Goal: Information Seeking & Learning: Compare options

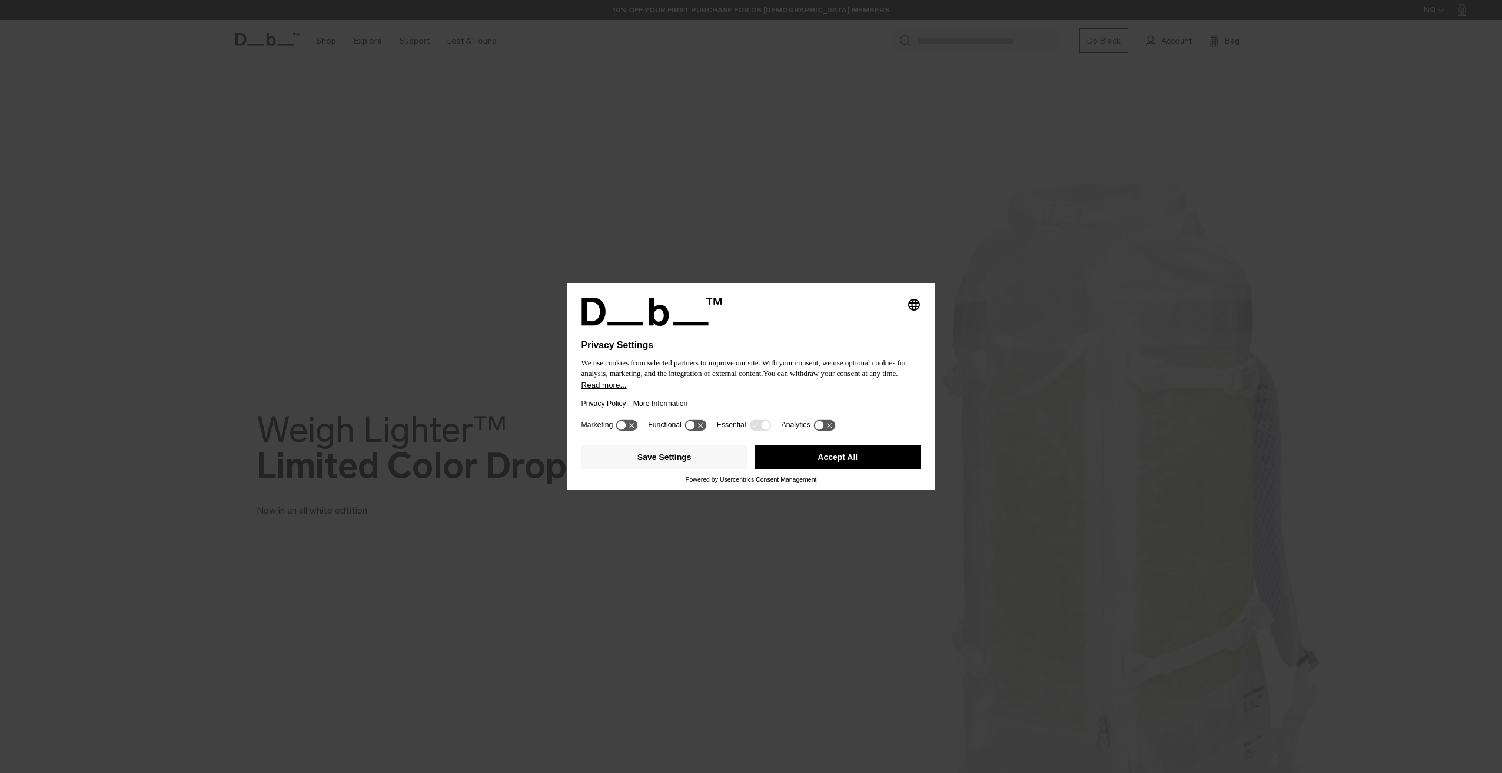
click at [870, 466] on button "Accept All" at bounding box center [838, 458] width 167 height 24
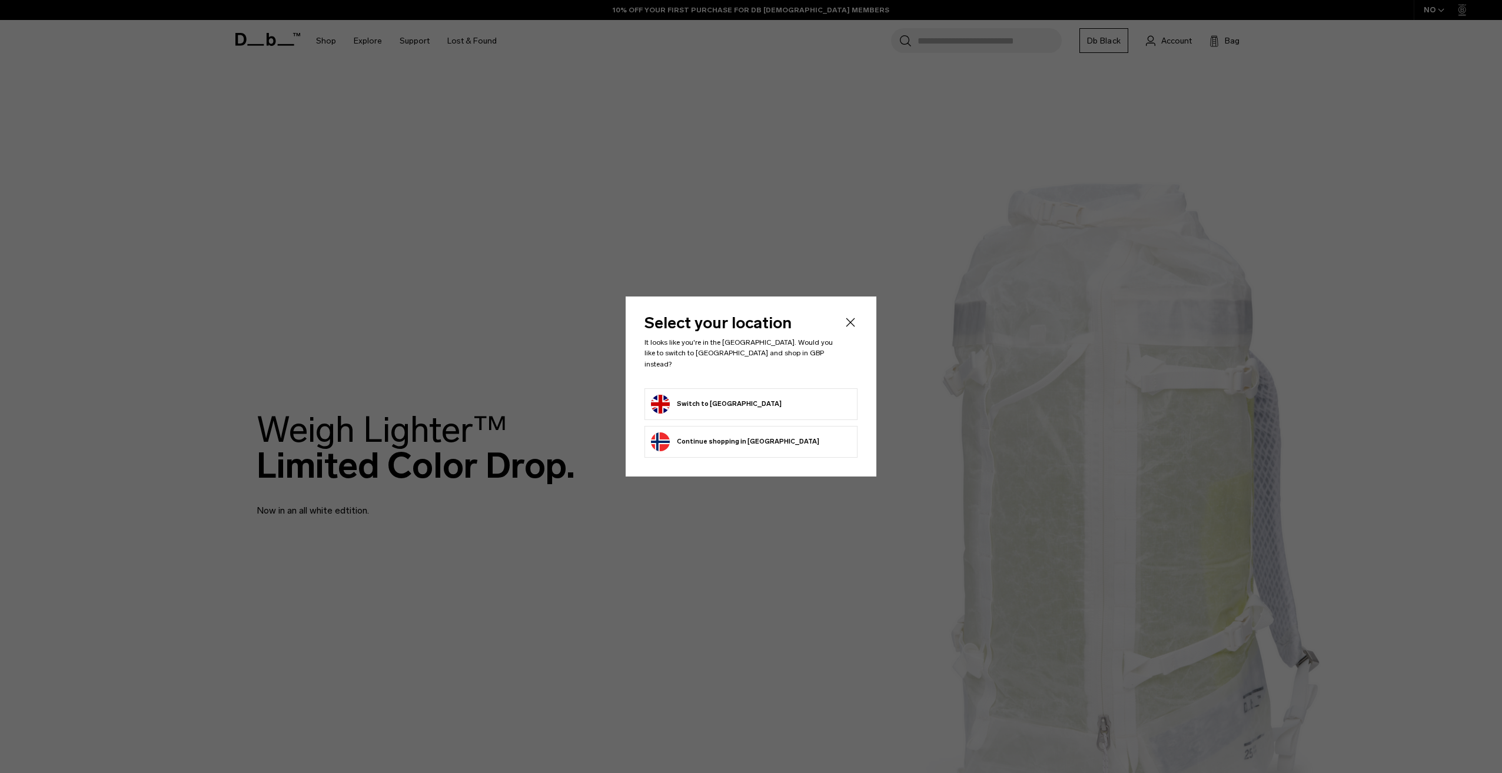
drag, startPoint x: 848, startPoint y: 328, endPoint x: 740, endPoint y: 391, distance: 124.8
click at [739, 383] on div "Select your location It looks like you're in the [GEOGRAPHIC_DATA]. Would you l…" at bounding box center [751, 387] width 251 height 180
click at [745, 400] on button "Switch to United Kingdom" at bounding box center [716, 404] width 131 height 19
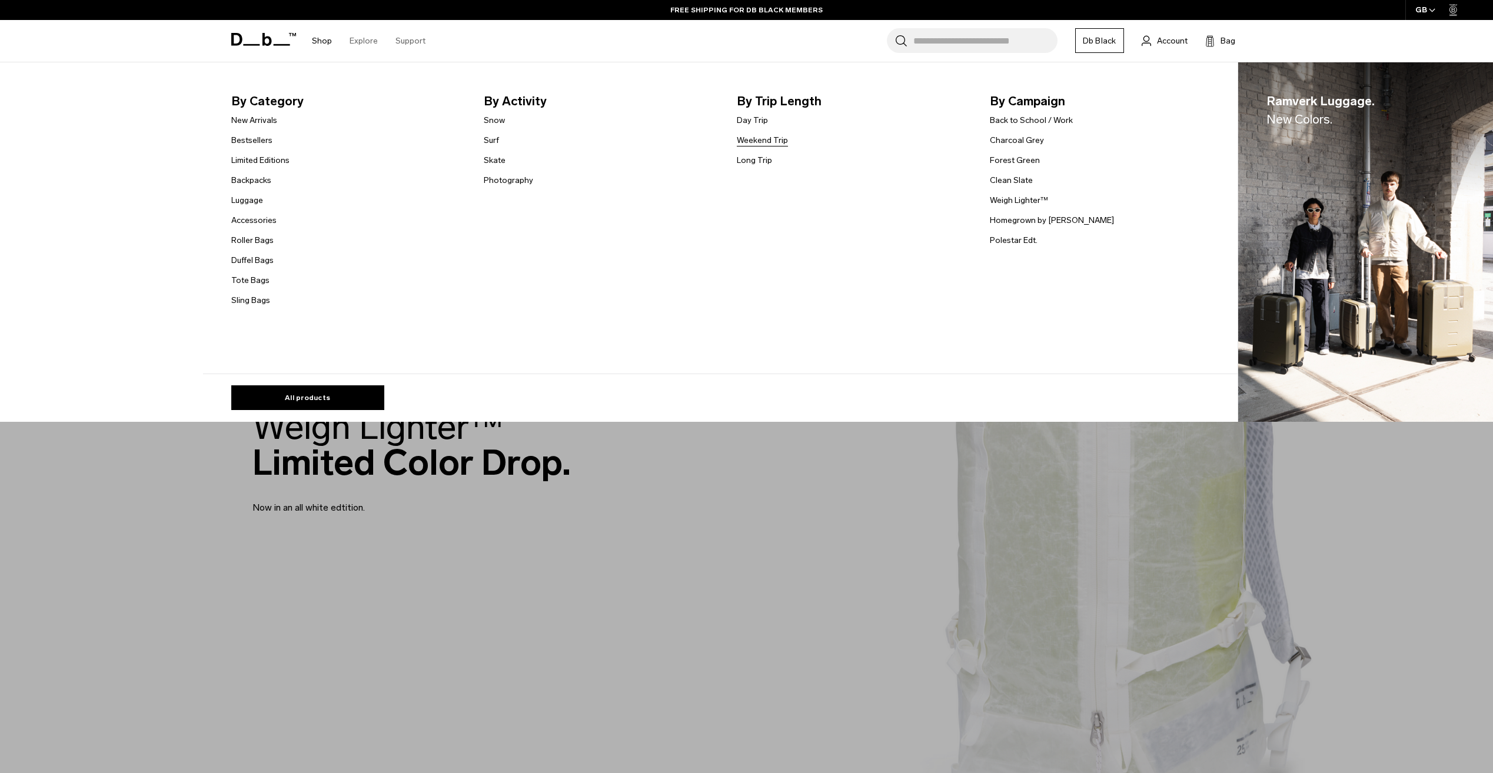
click at [766, 140] on link "Weekend Trip" at bounding box center [762, 140] width 51 height 12
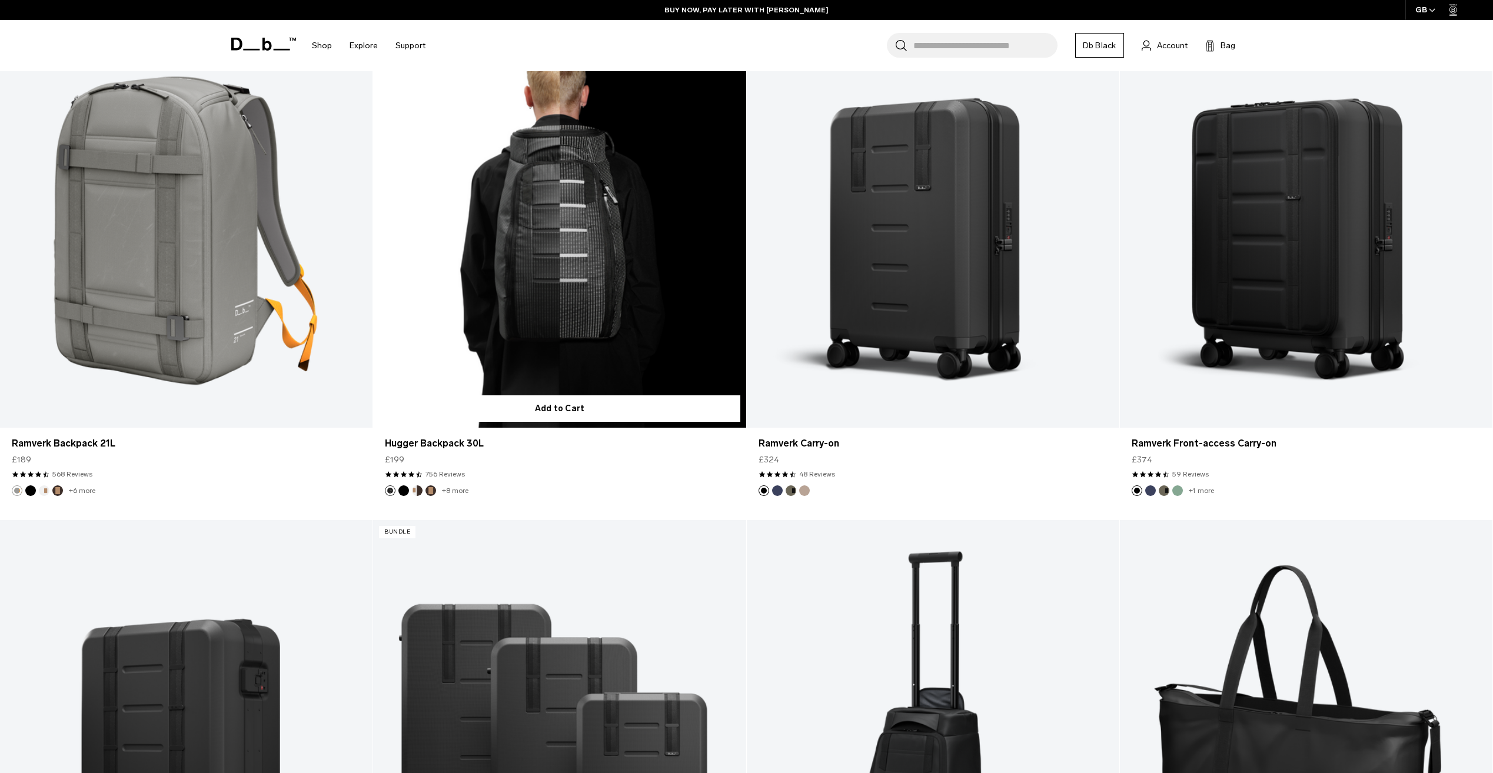
scroll to position [3414, 0]
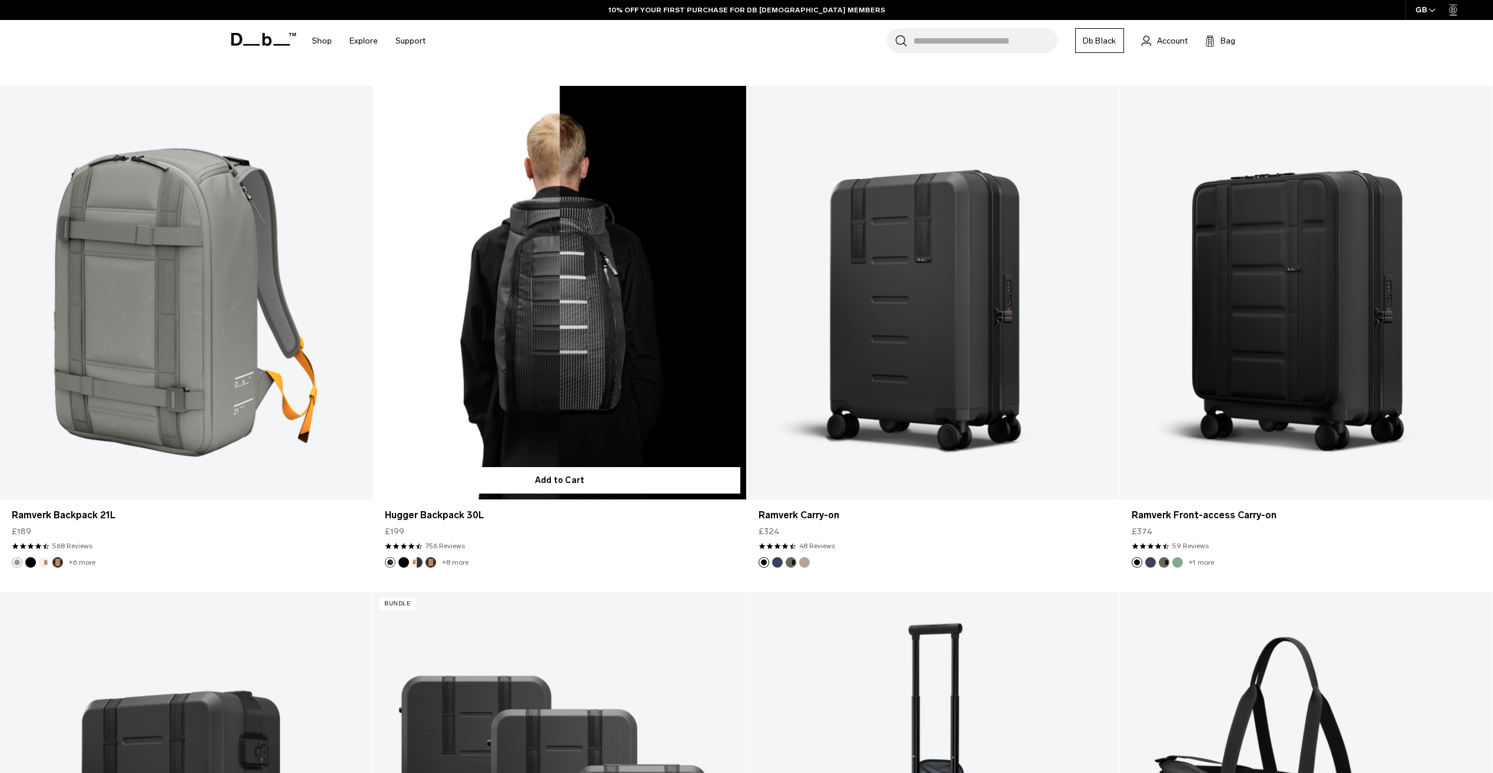
click at [634, 408] on link "Hugger Backpack 30L" at bounding box center [559, 293] width 373 height 414
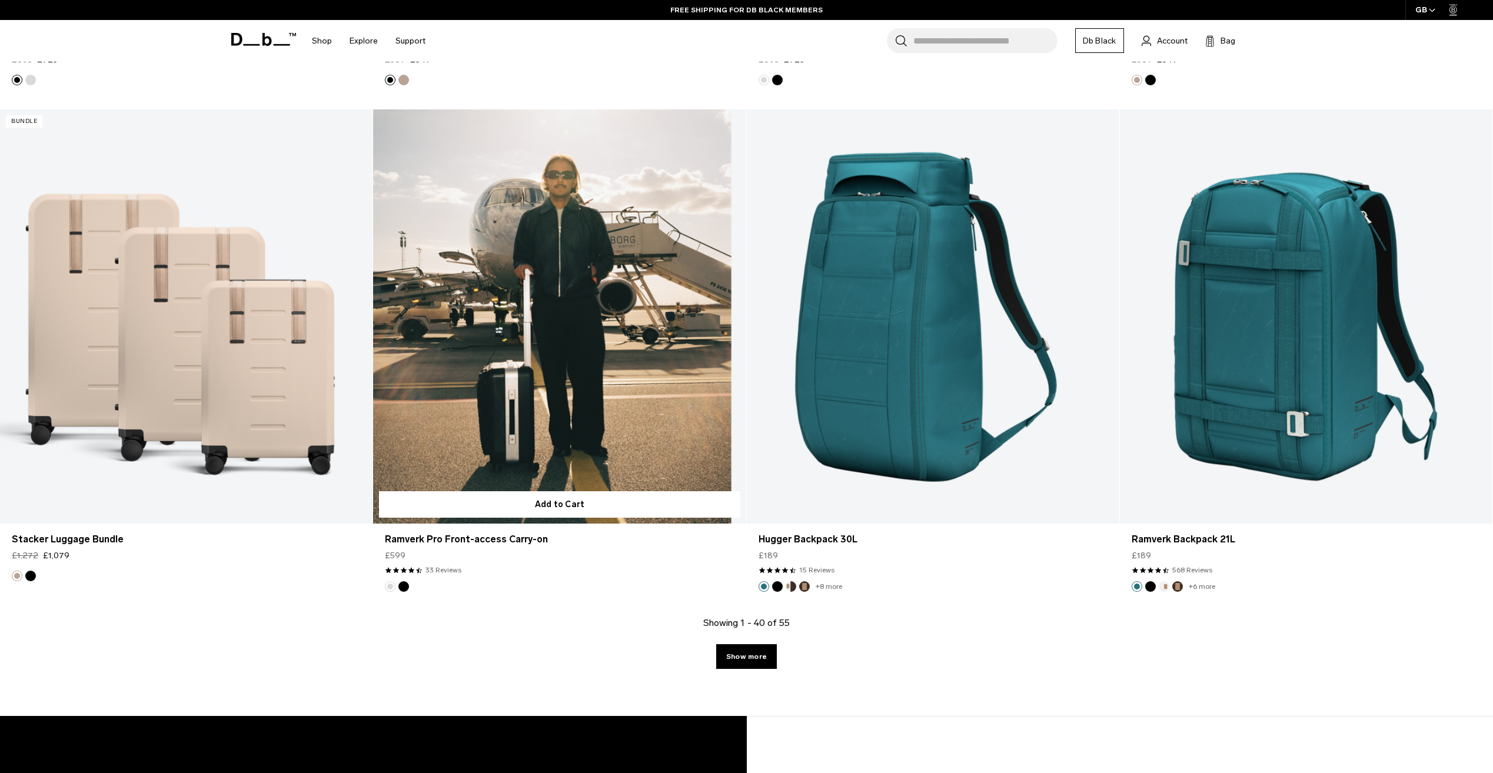
scroll to position [4767, 0]
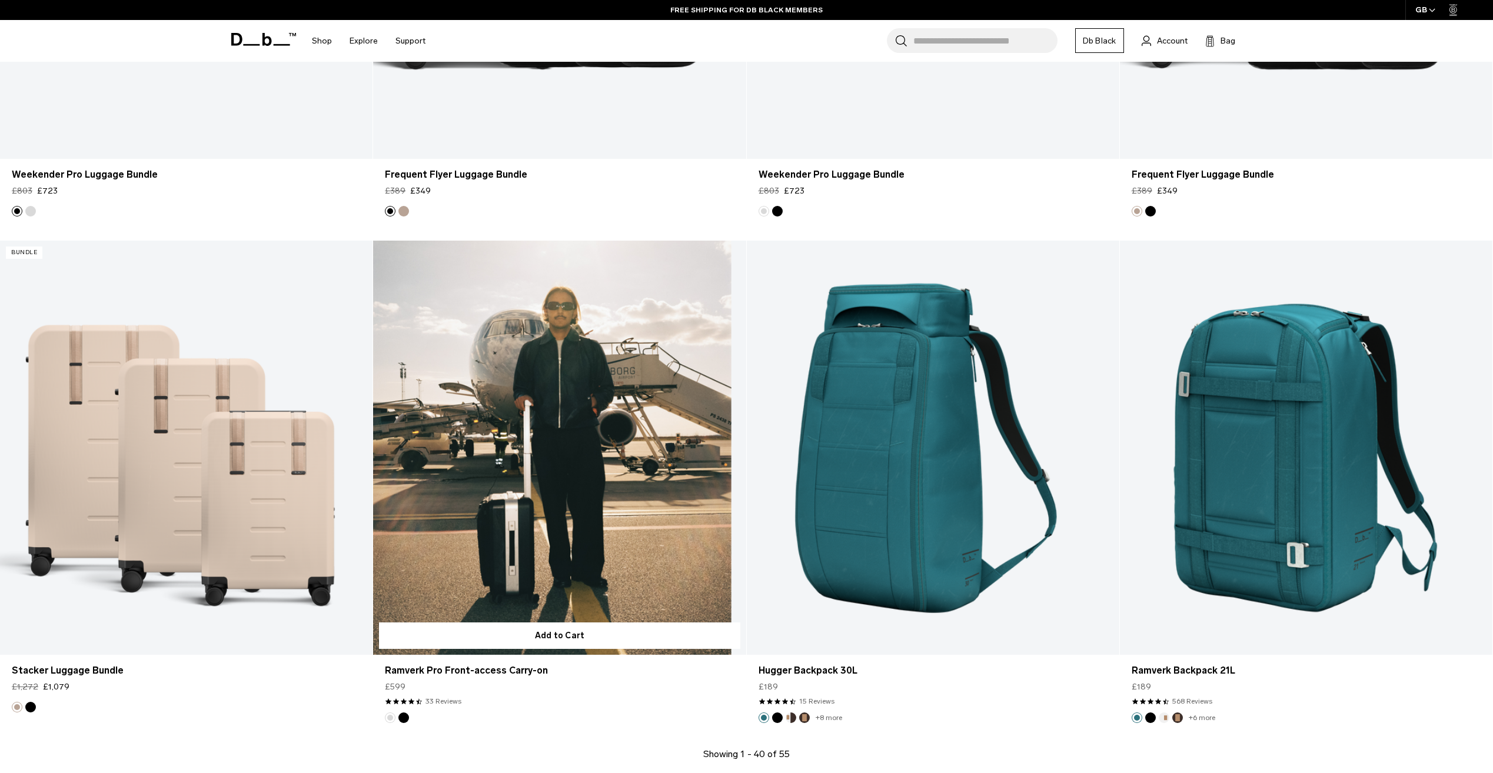
click at [579, 424] on link "Ramverk Pro Front-access Carry-on" at bounding box center [559, 448] width 373 height 414
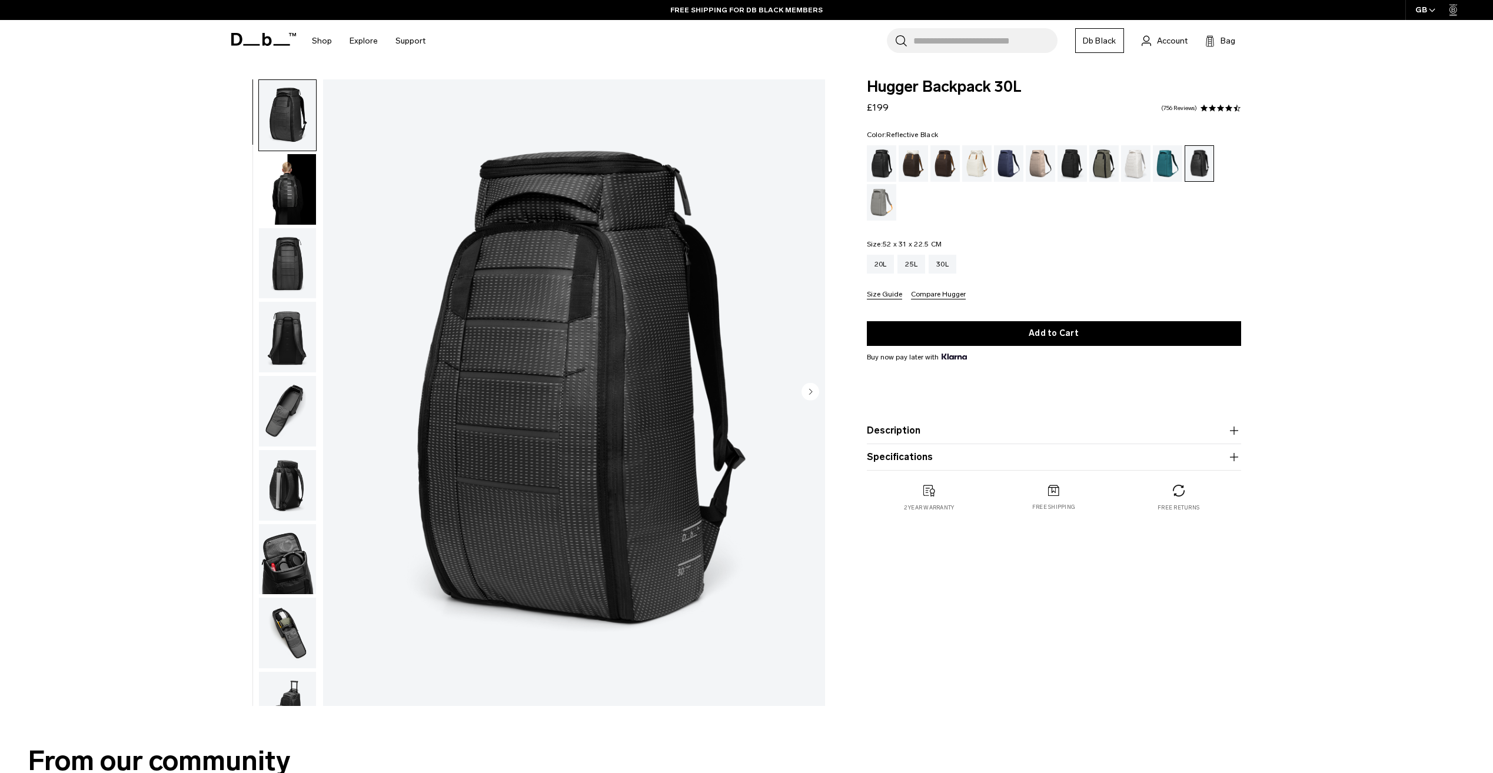
click at [283, 394] on img "button" at bounding box center [287, 411] width 57 height 71
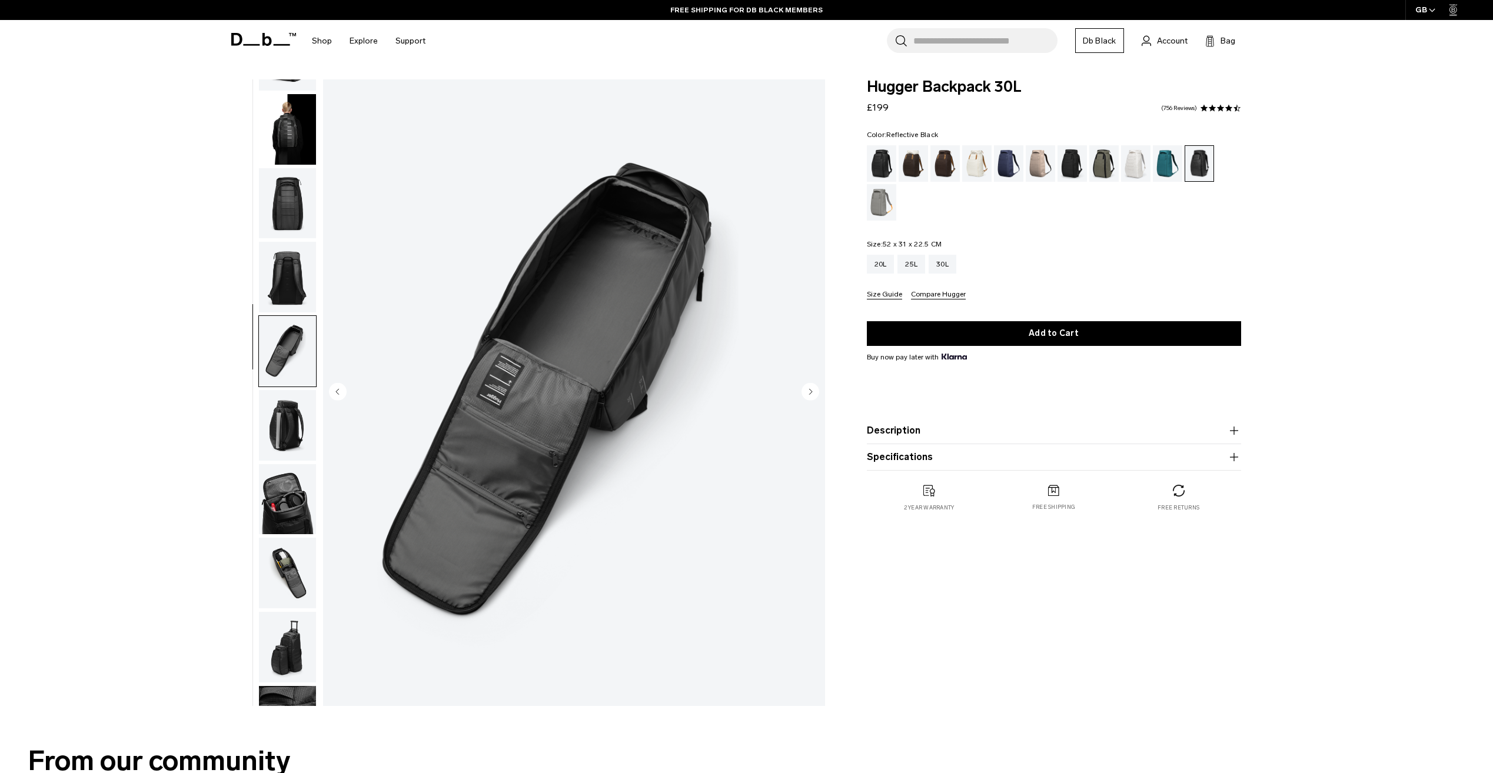
scroll to position [185, 0]
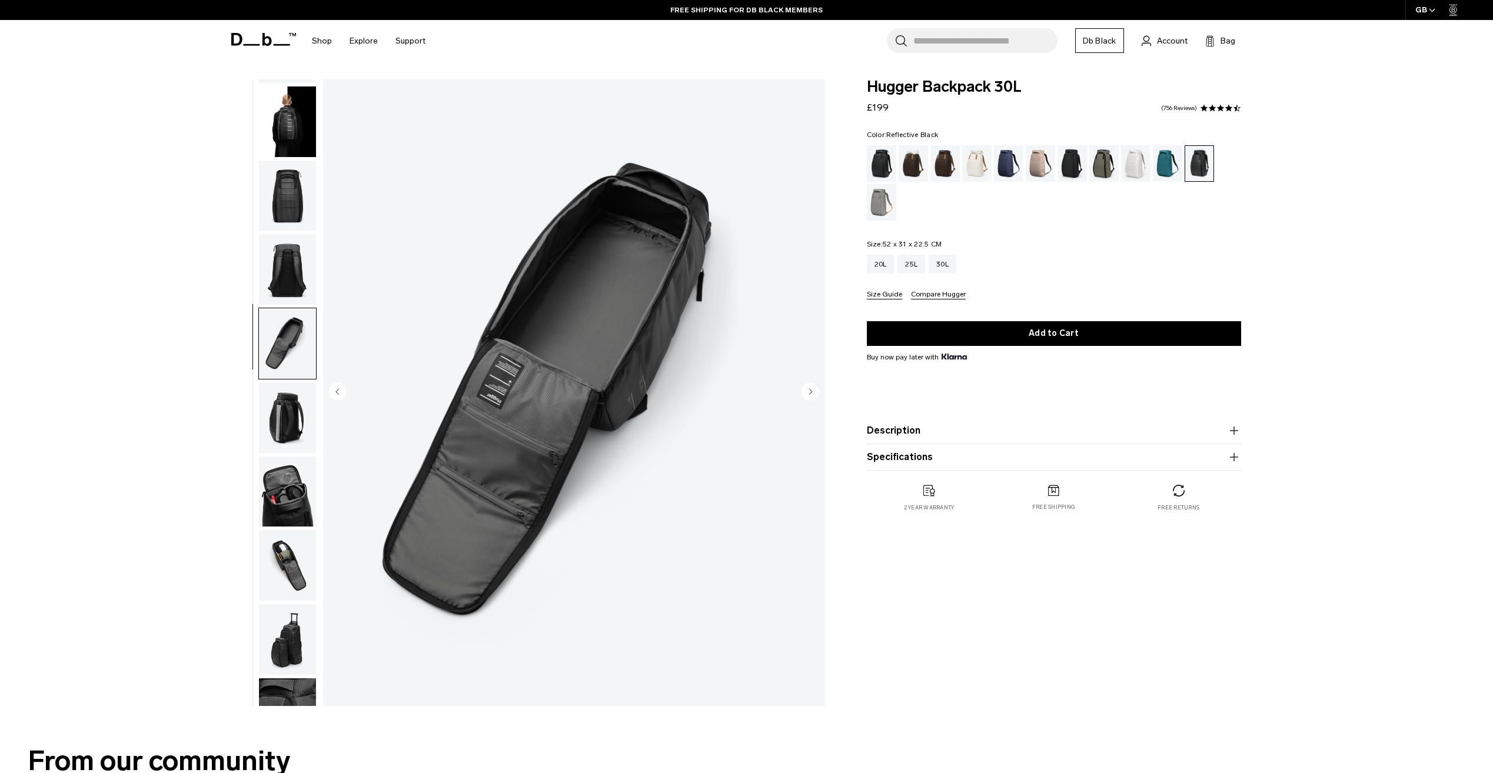
click at [285, 275] on img "button" at bounding box center [287, 269] width 57 height 71
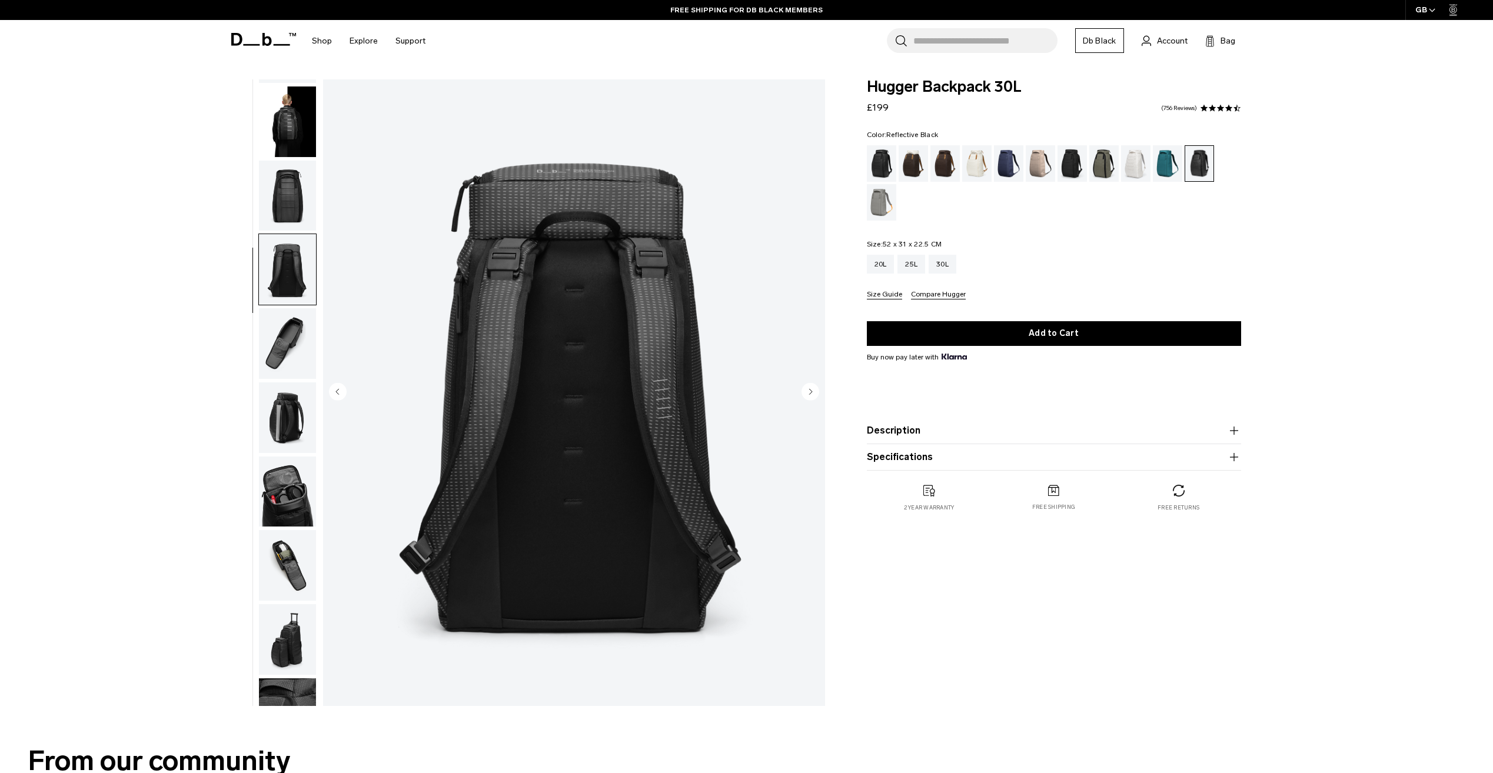
click at [285, 260] on img "button" at bounding box center [287, 269] width 57 height 71
drag, startPoint x: 292, startPoint y: 210, endPoint x: 289, endPoint y: 221, distance: 11.0
click at [290, 212] on img "button" at bounding box center [287, 196] width 57 height 71
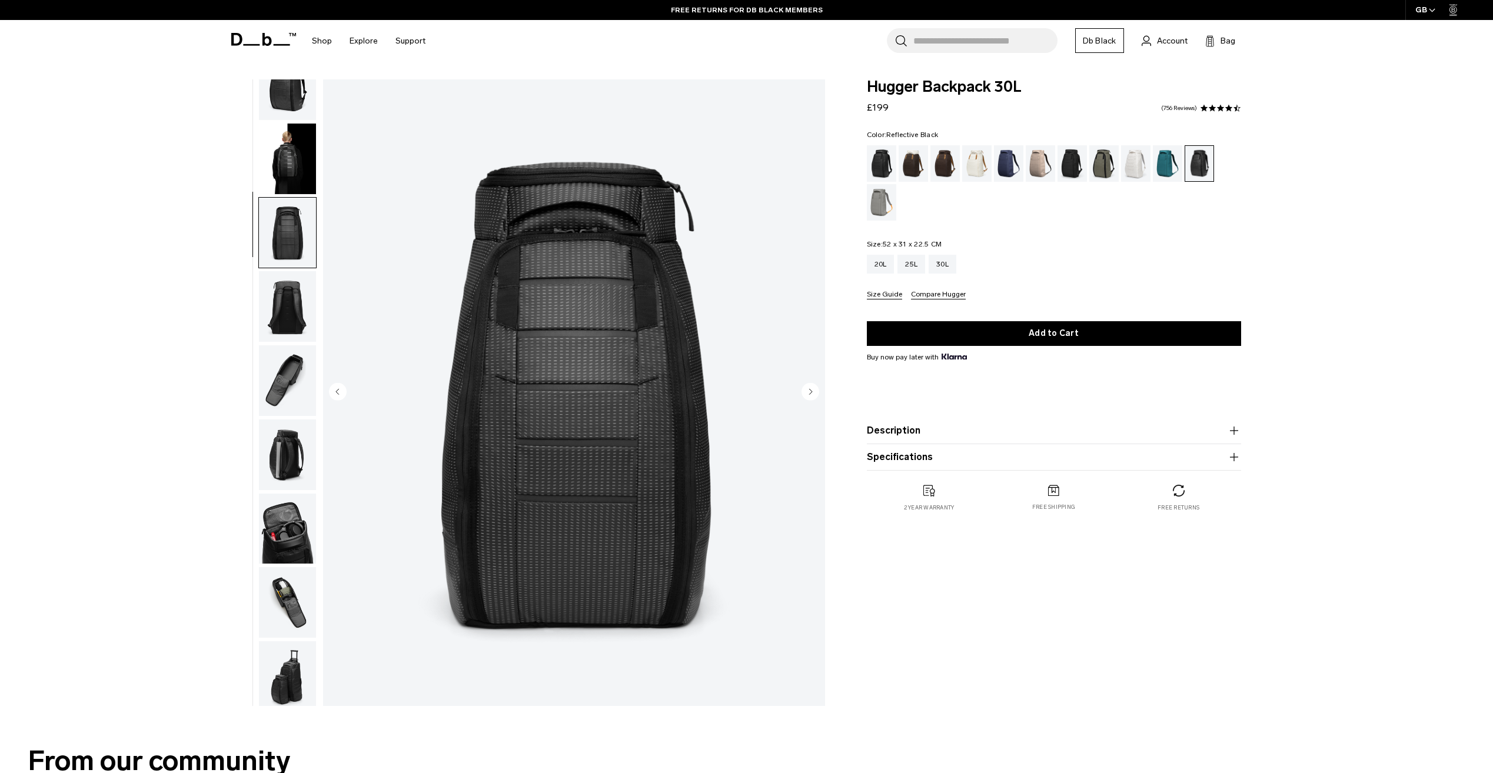
drag, startPoint x: 297, startPoint y: 172, endPoint x: 301, endPoint y: 188, distance: 16.4
click at [297, 173] on img "button" at bounding box center [287, 159] width 57 height 71
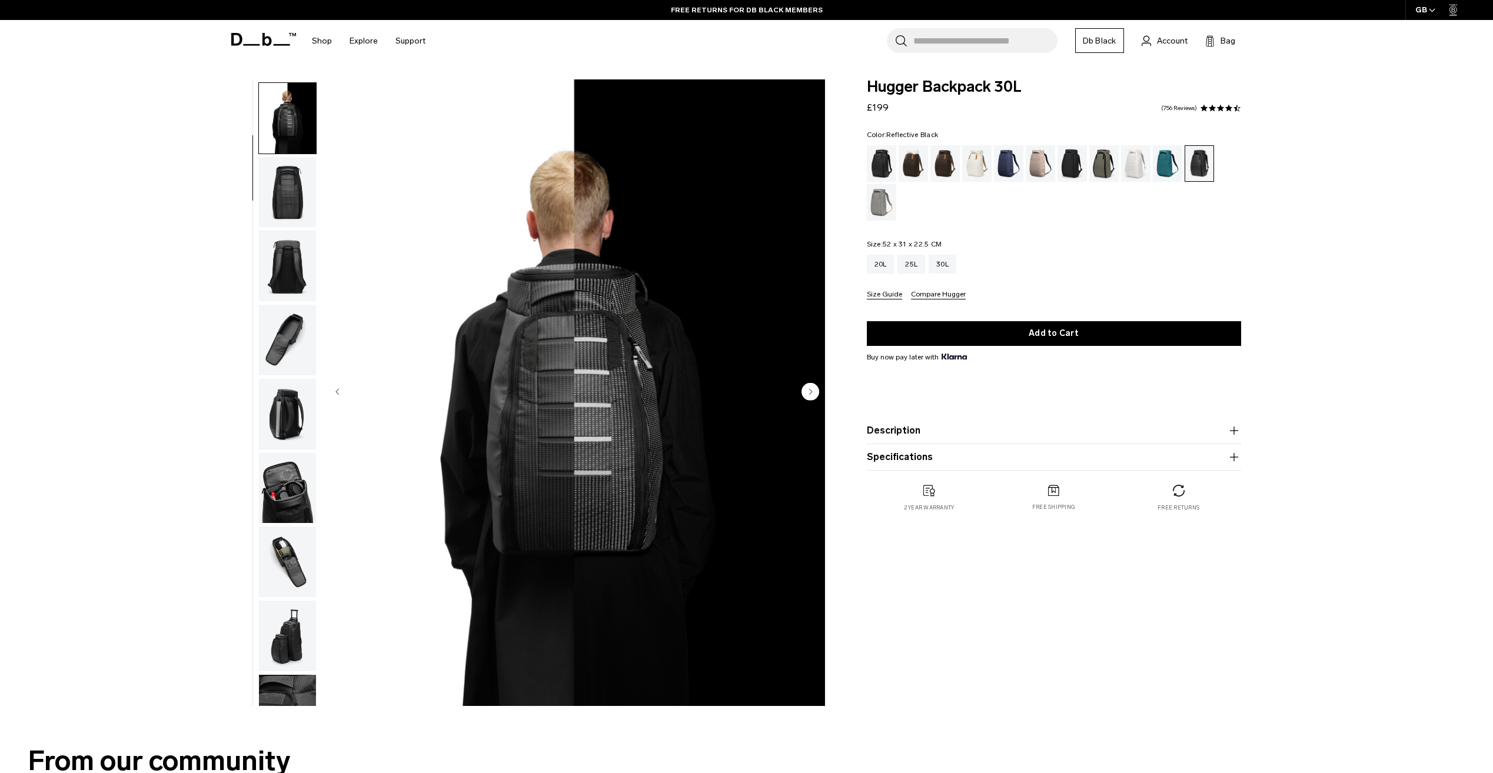
scroll to position [74, 0]
click at [291, 348] on img "button" at bounding box center [287, 337] width 57 height 71
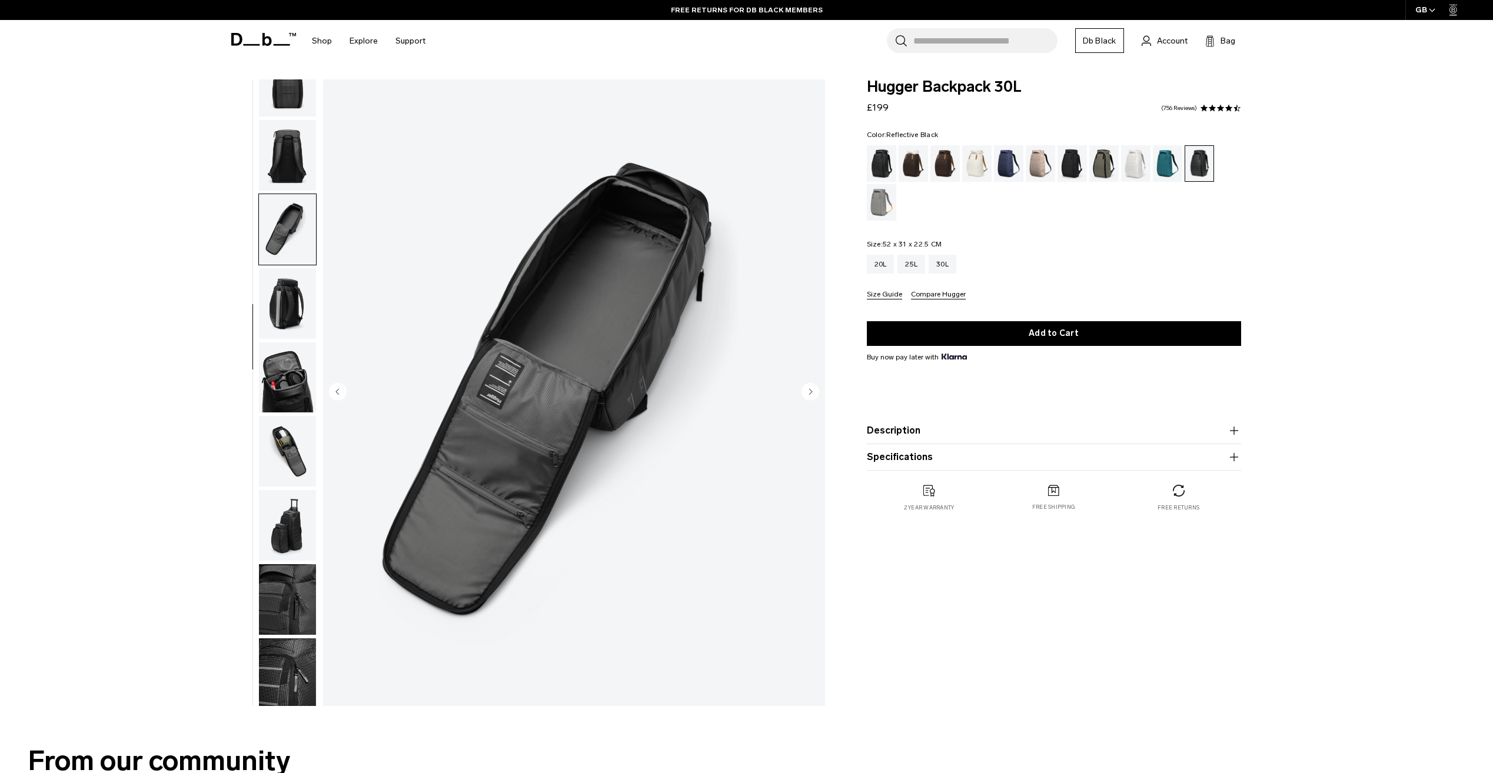
scroll to position [185, 0]
click at [278, 363] on img "button" at bounding box center [287, 374] width 57 height 71
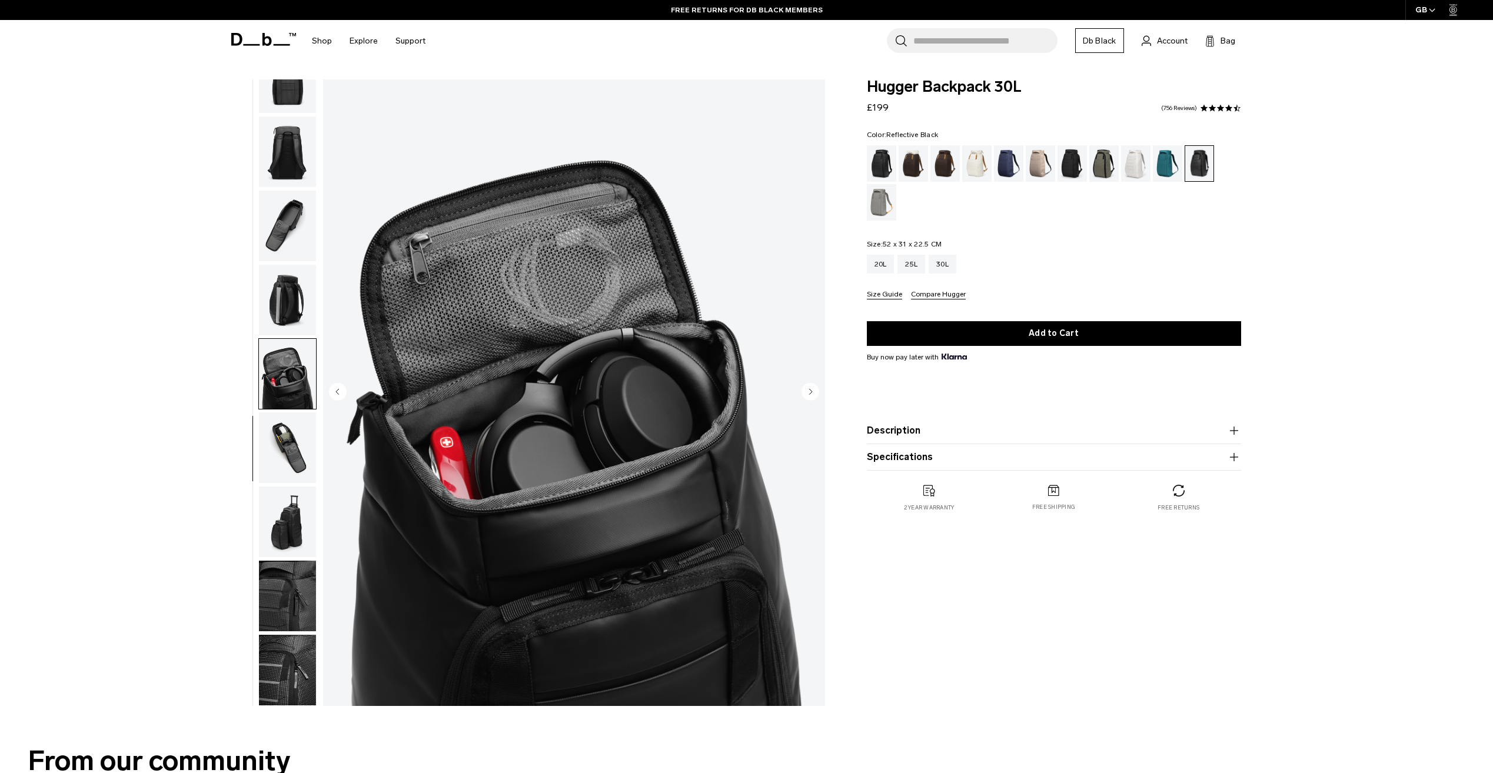
click at [289, 322] on img "button" at bounding box center [287, 300] width 57 height 71
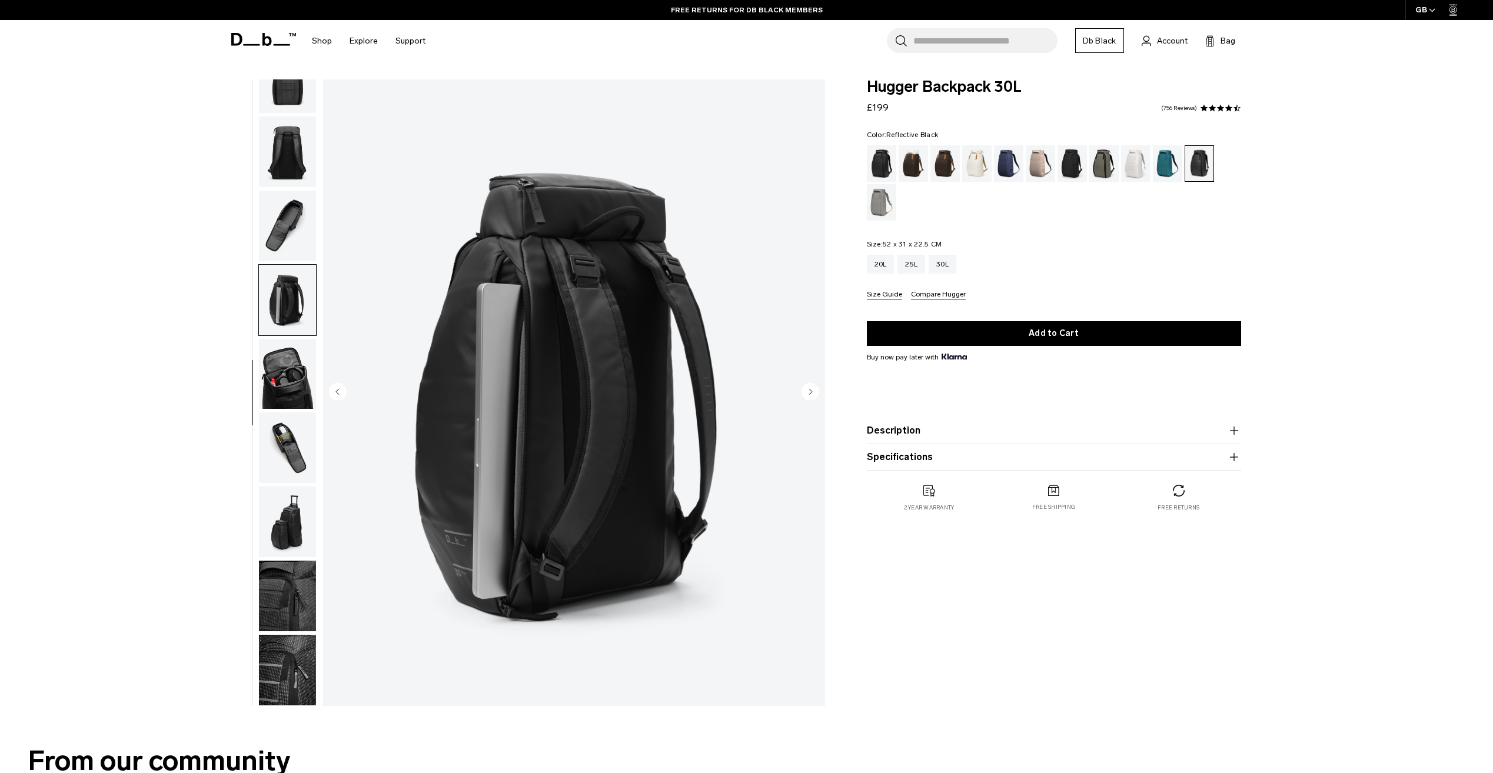
drag, startPoint x: 284, startPoint y: 220, endPoint x: 287, endPoint y: 231, distance: 12.1
click at [285, 221] on img "button" at bounding box center [287, 226] width 57 height 71
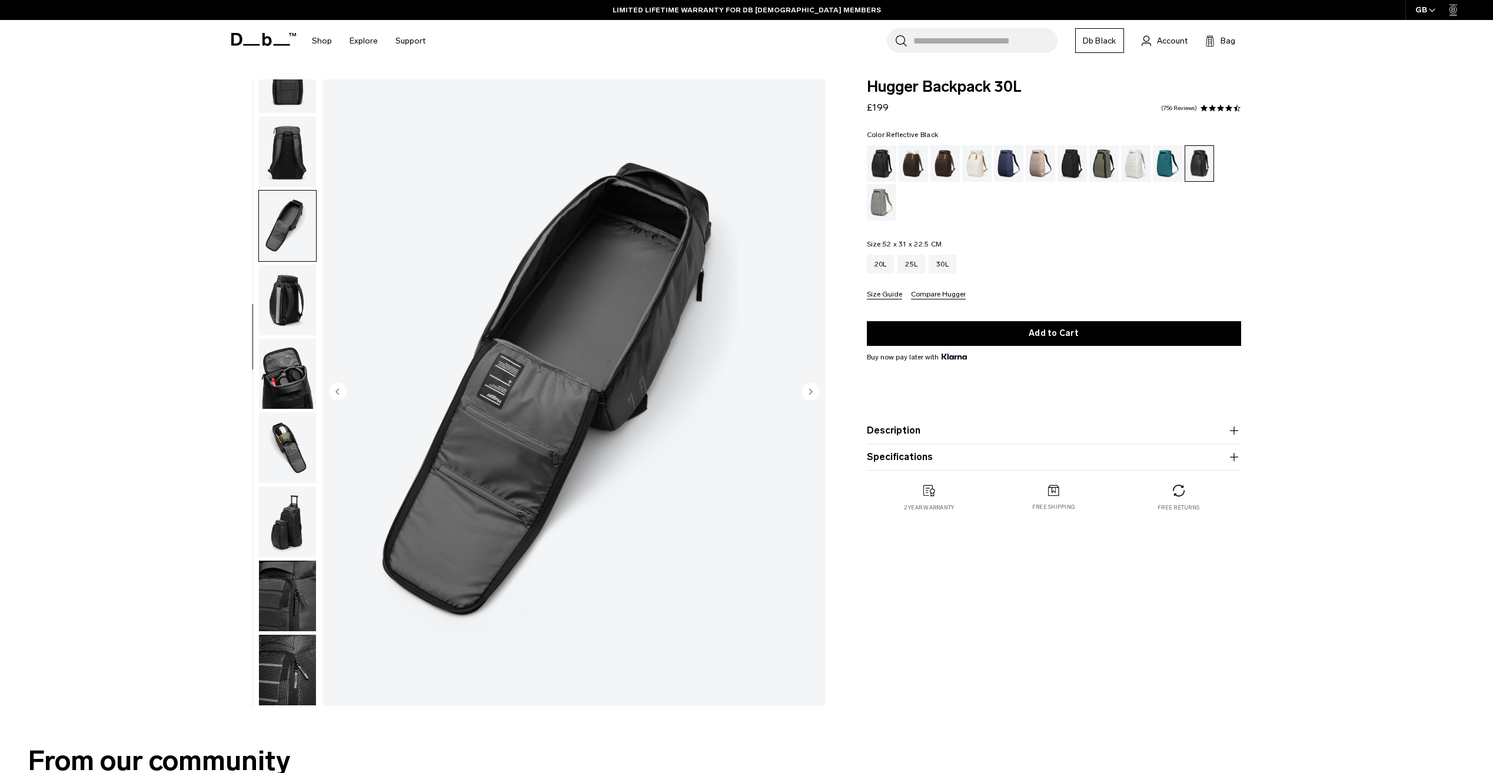
drag, startPoint x: 278, startPoint y: 511, endPoint x: 281, endPoint y: 504, distance: 7.9
click at [278, 511] on img "button" at bounding box center [287, 522] width 57 height 71
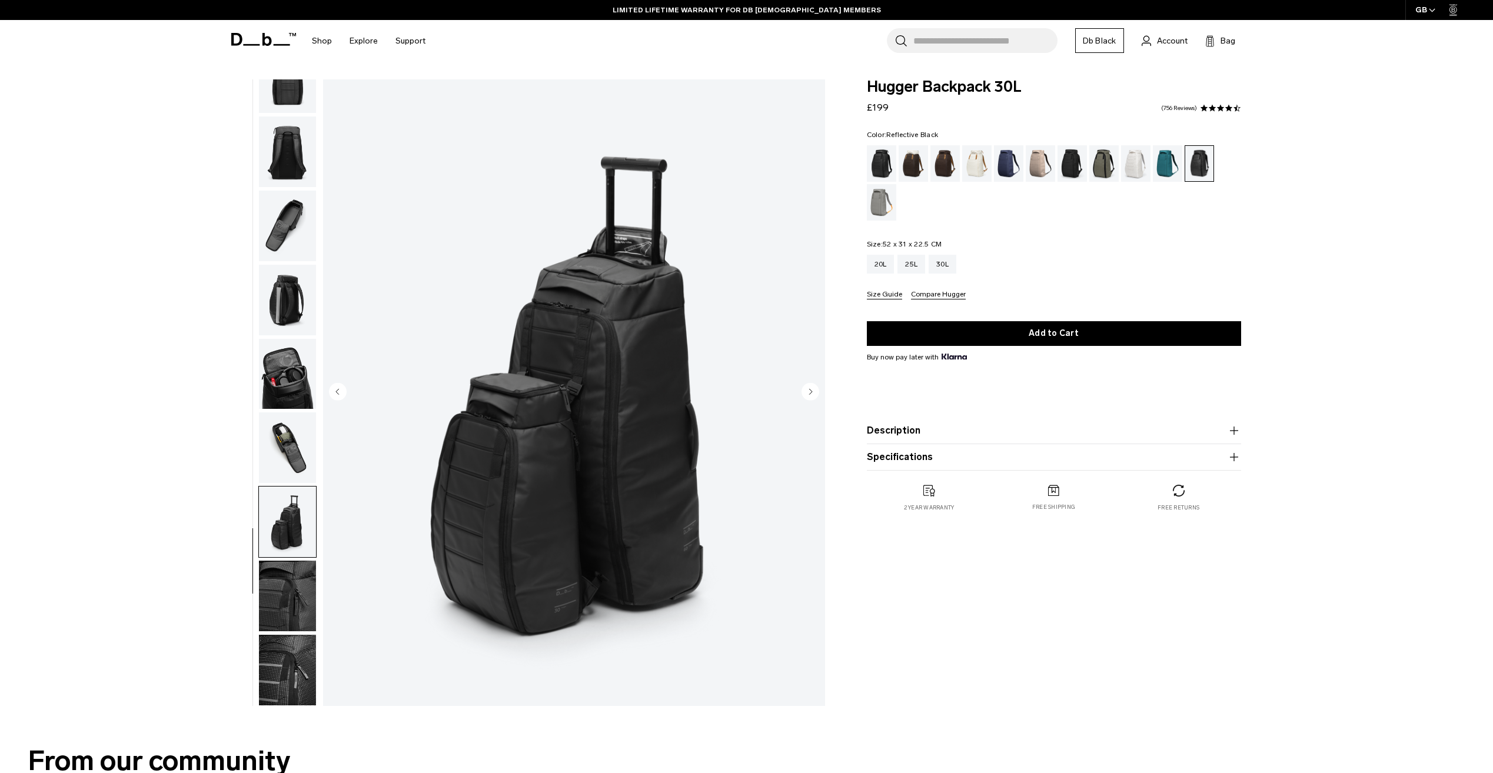
click at [297, 439] on img "button" at bounding box center [287, 448] width 57 height 71
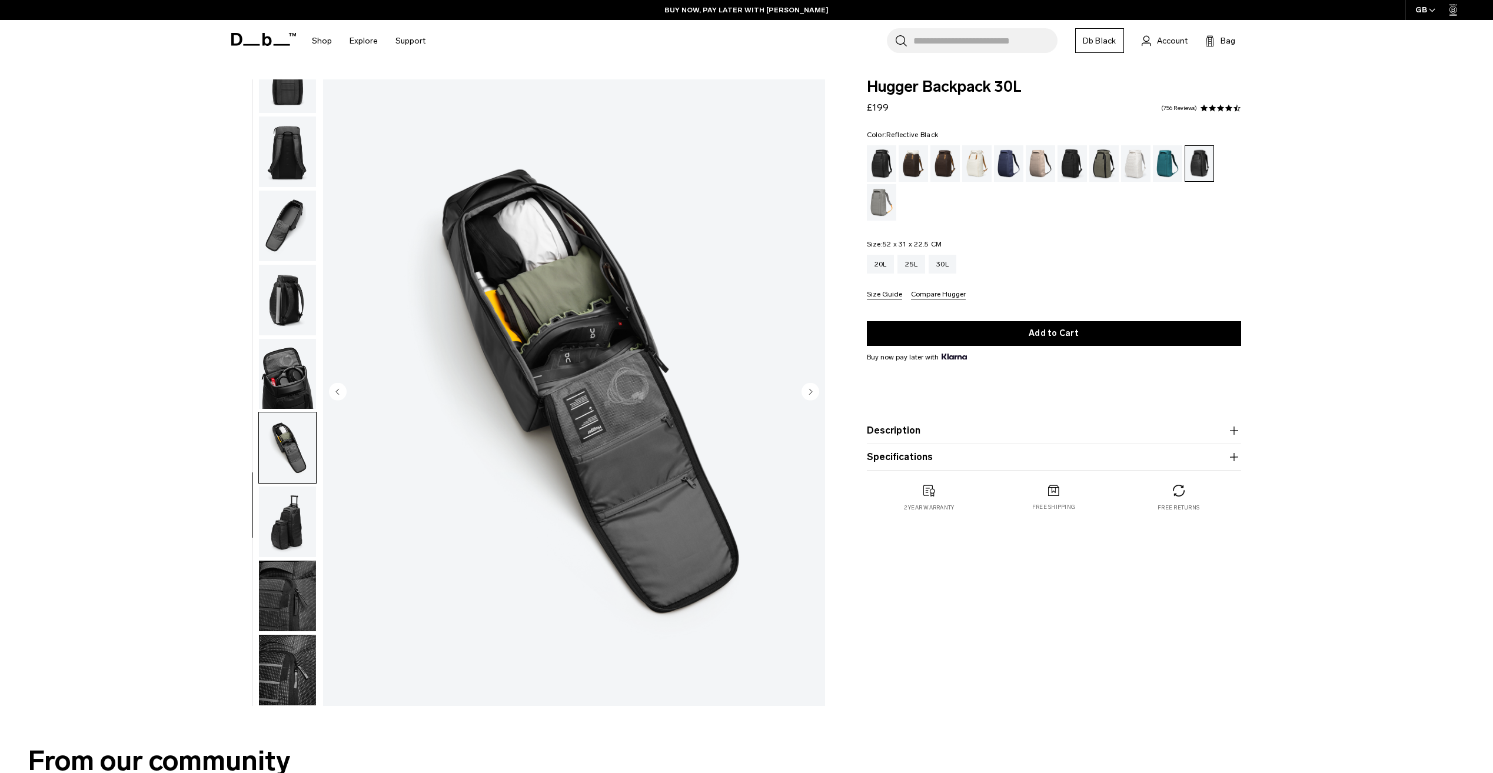
click at [284, 639] on img "button" at bounding box center [287, 670] width 57 height 71
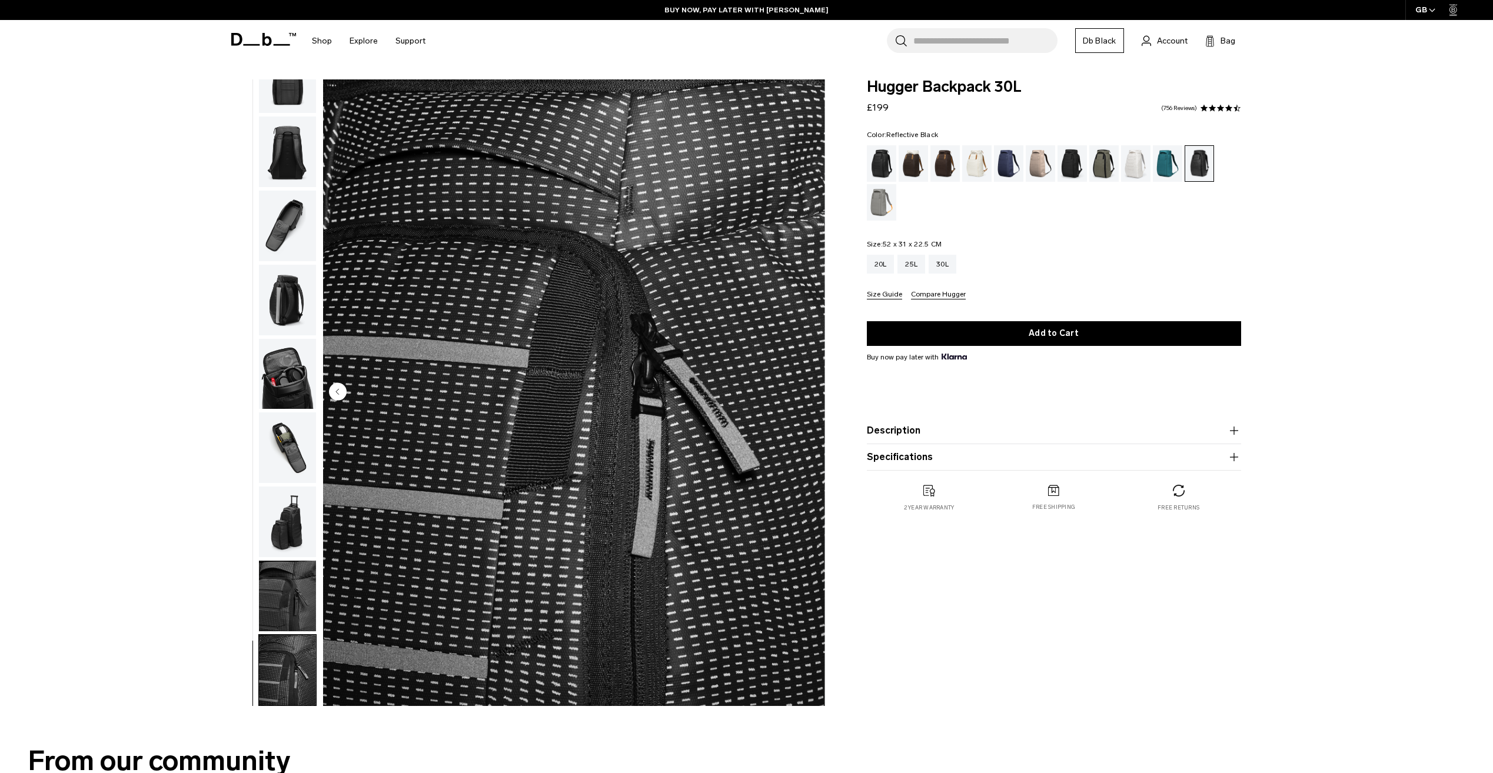
click at [284, 607] on img "button" at bounding box center [287, 596] width 57 height 71
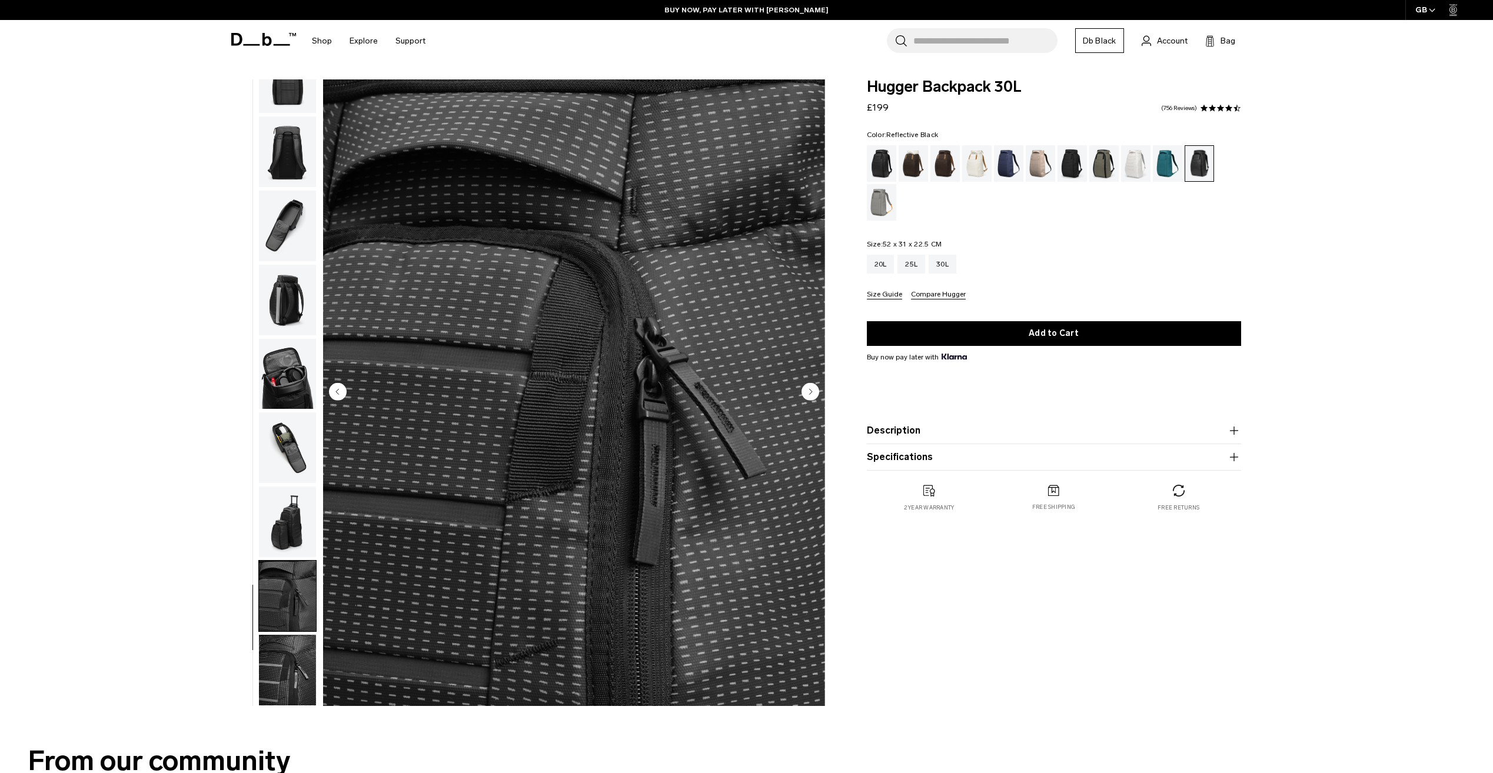
click at [313, 527] on img "button" at bounding box center [287, 522] width 57 height 71
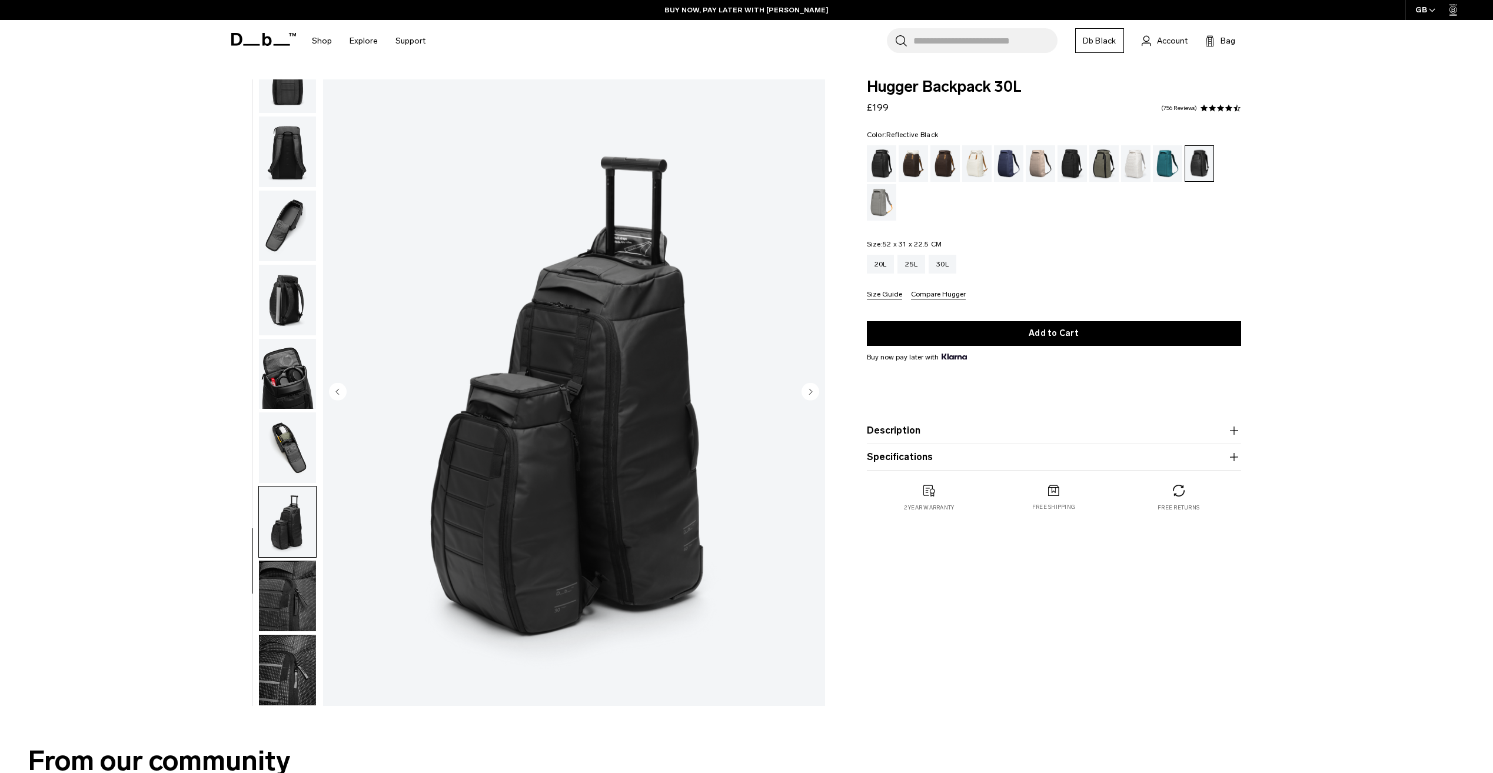
click at [284, 458] on img "button" at bounding box center [287, 448] width 57 height 71
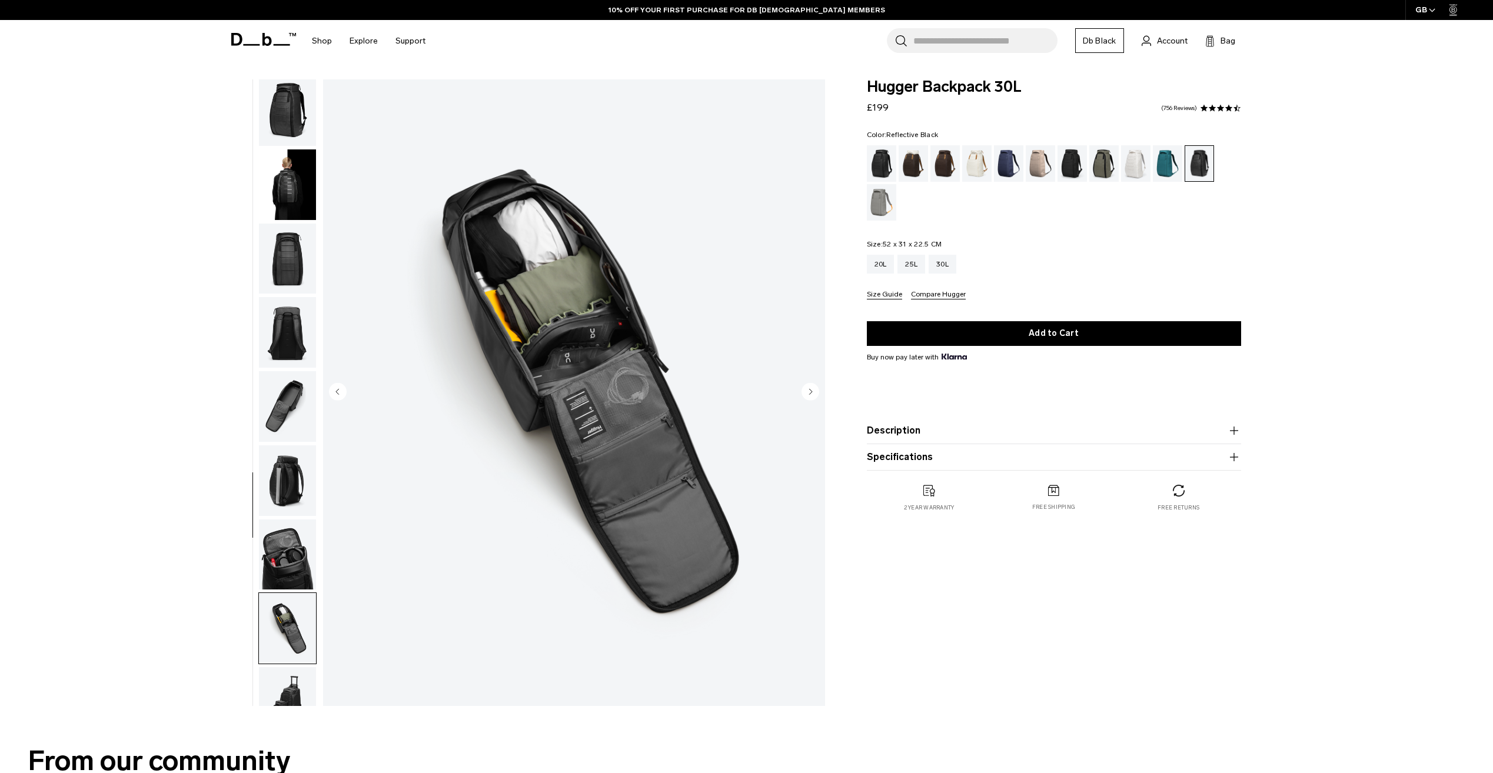
scroll to position [0, 0]
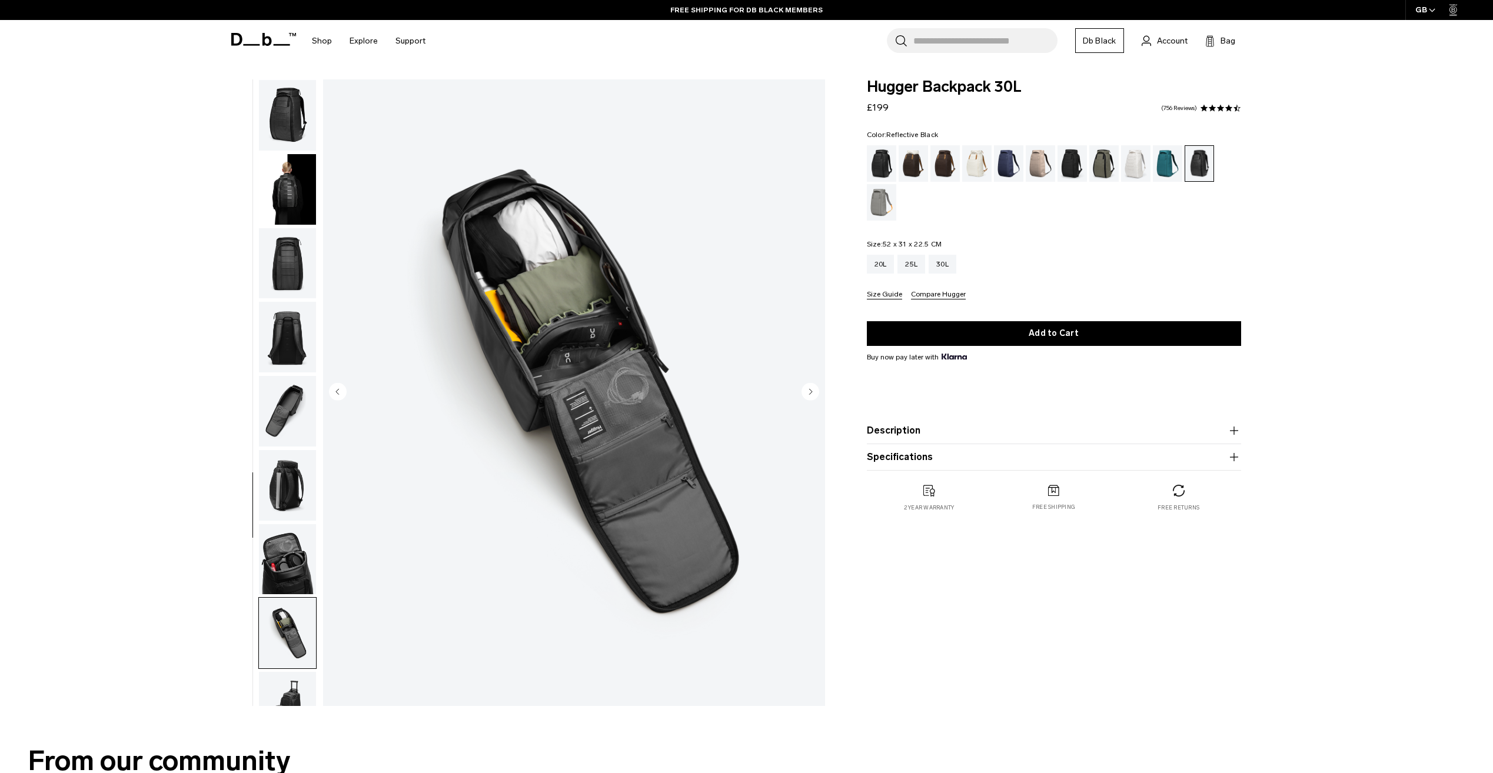
click at [293, 109] on img "button" at bounding box center [287, 115] width 57 height 71
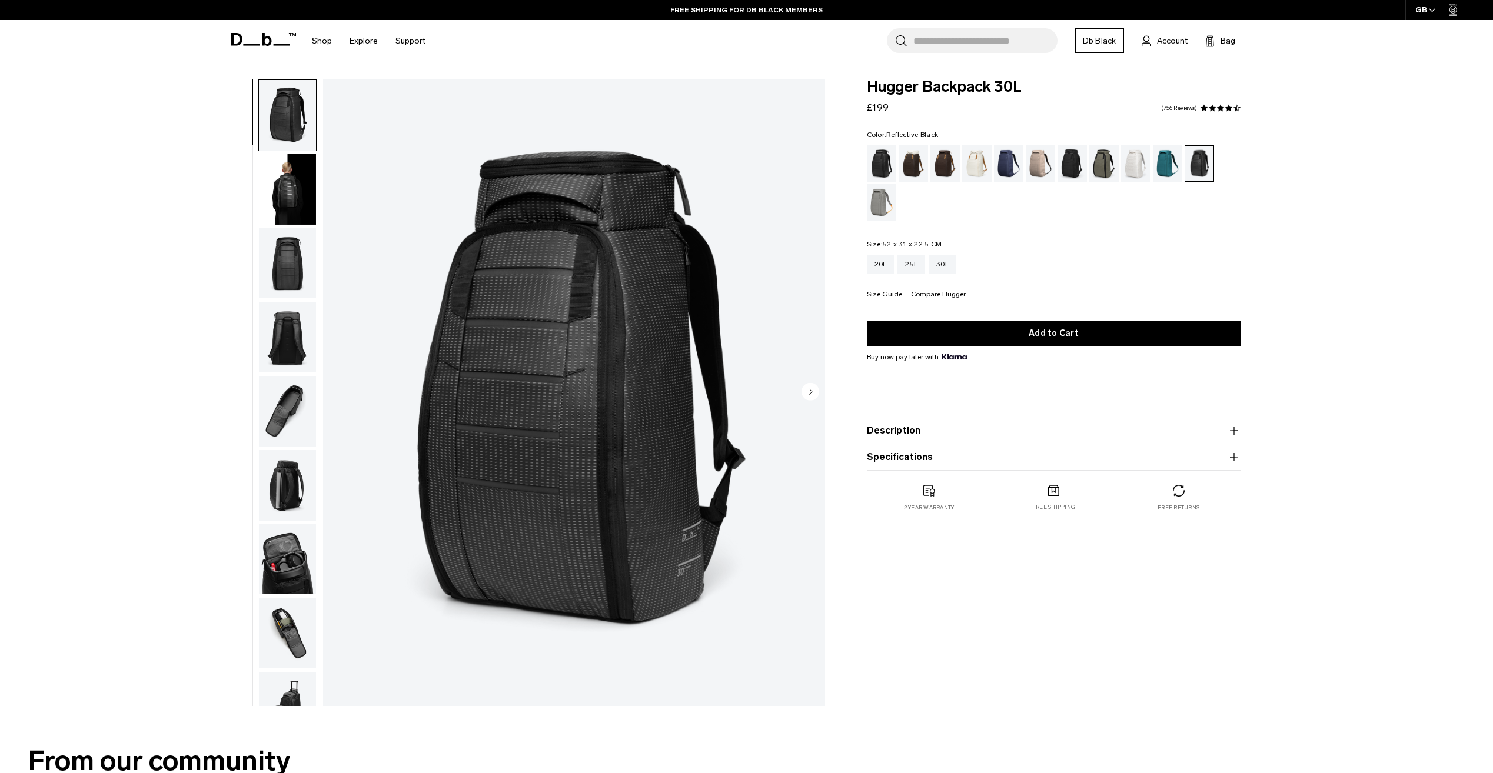
click at [295, 192] on img "button" at bounding box center [287, 189] width 57 height 71
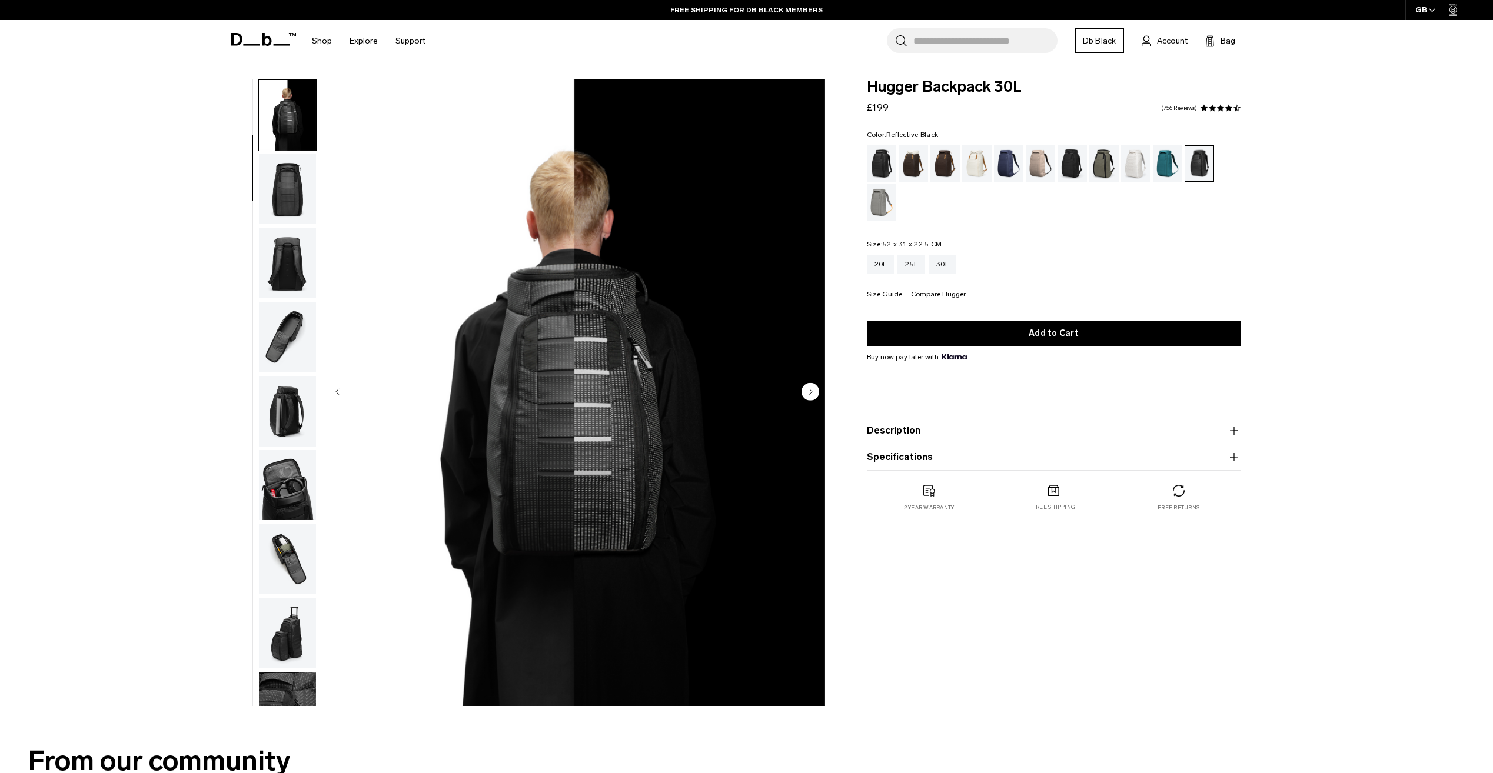
click at [278, 253] on img "button" at bounding box center [287, 263] width 57 height 71
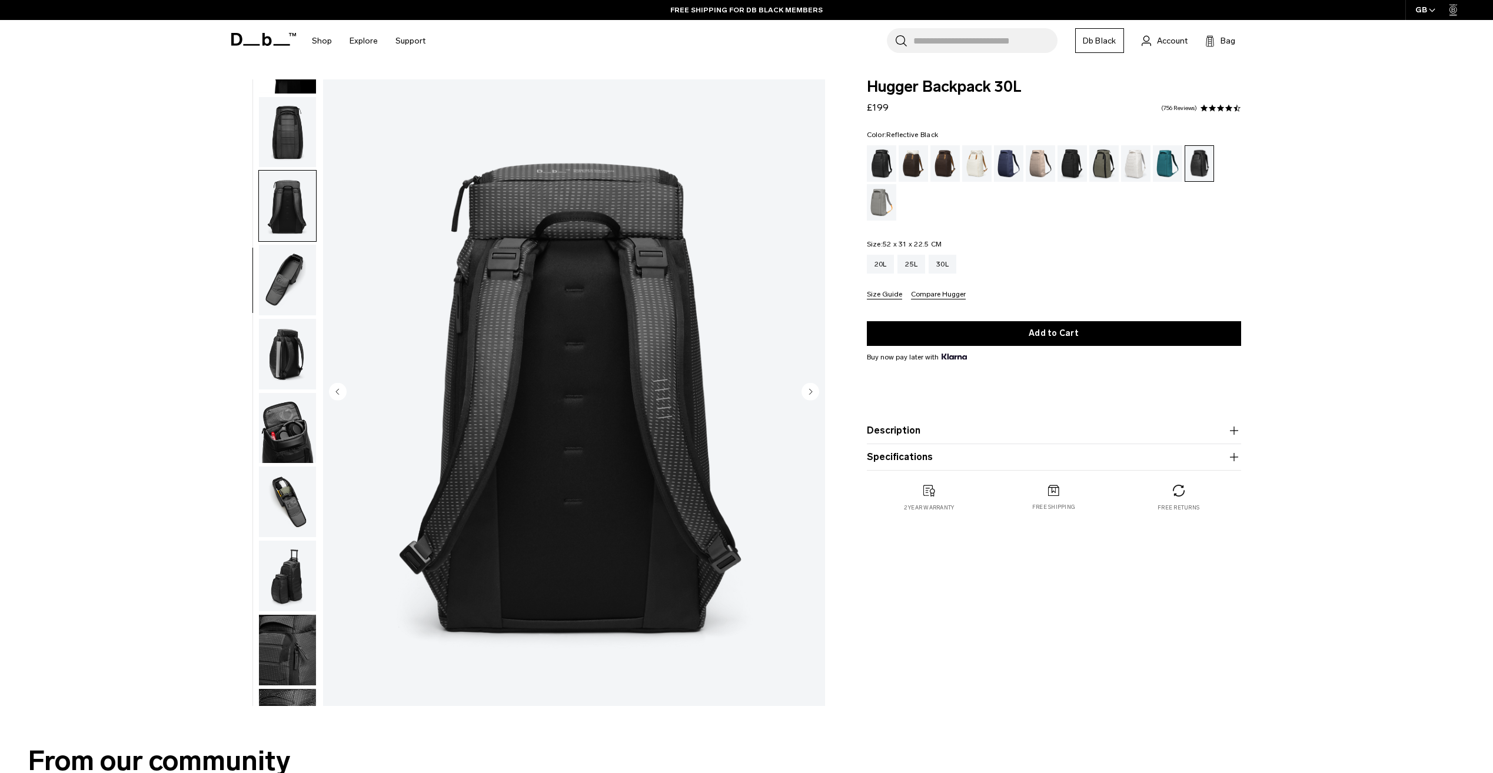
scroll to position [185, 0]
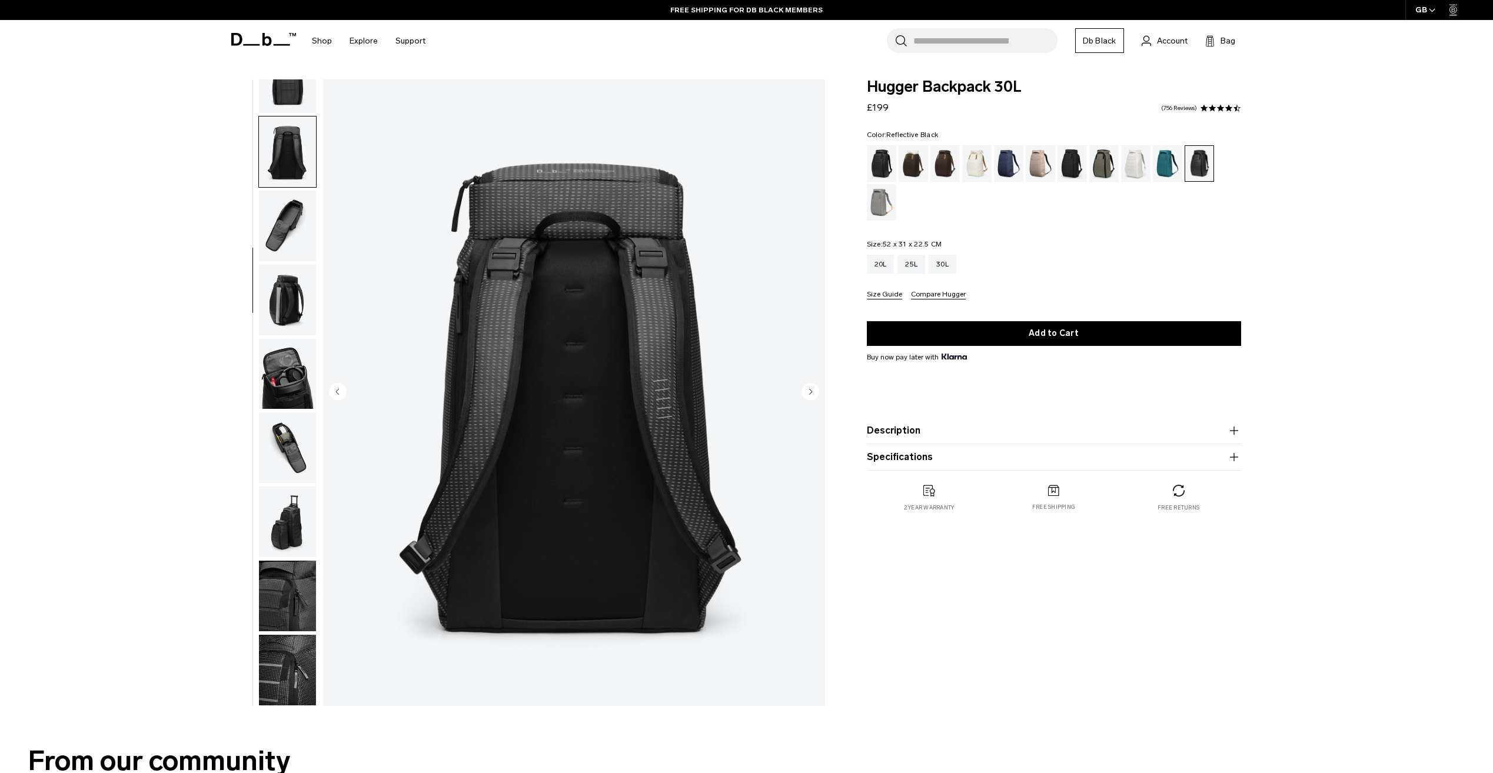
click at [284, 280] on img "button" at bounding box center [287, 300] width 57 height 71
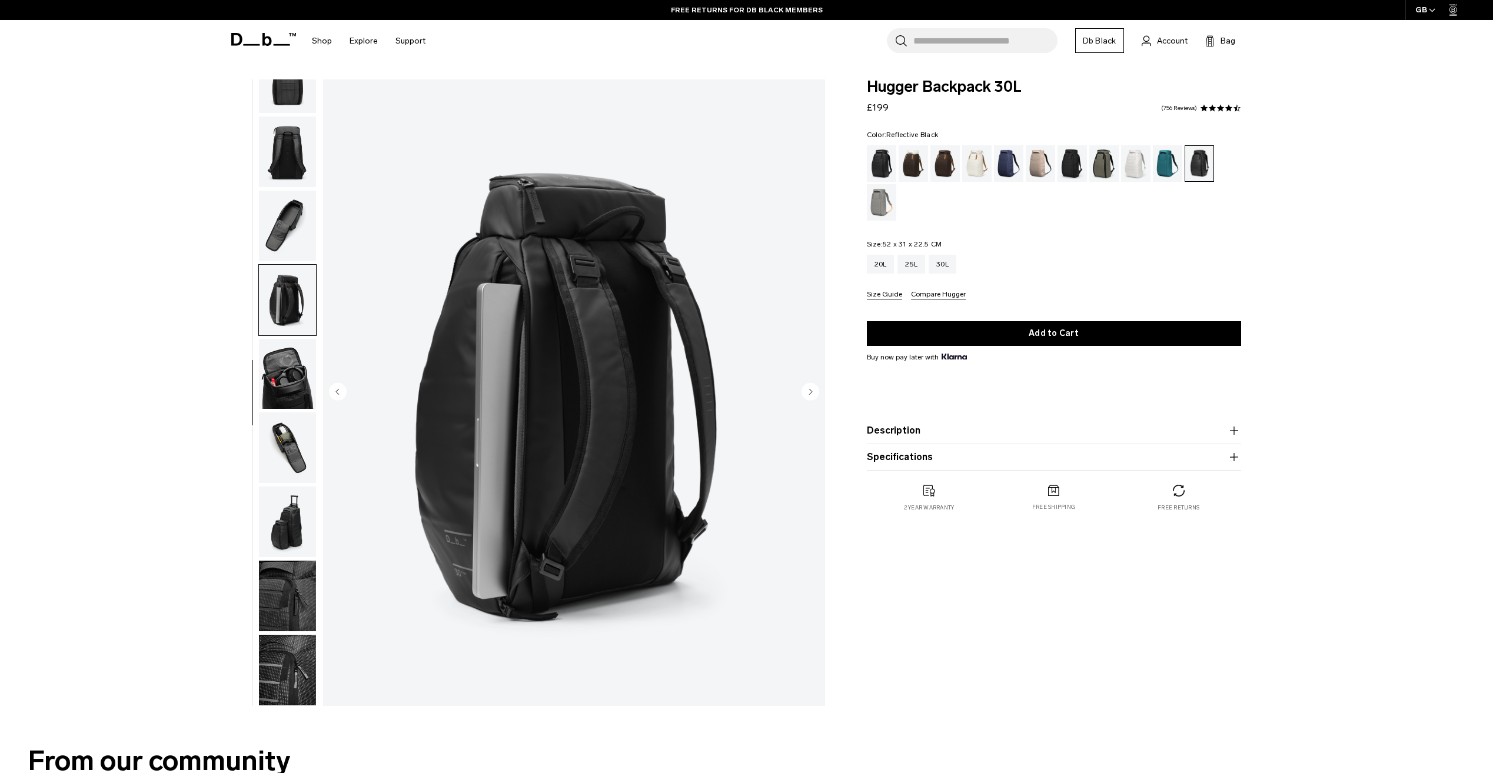
click at [293, 376] on img "button" at bounding box center [287, 374] width 57 height 71
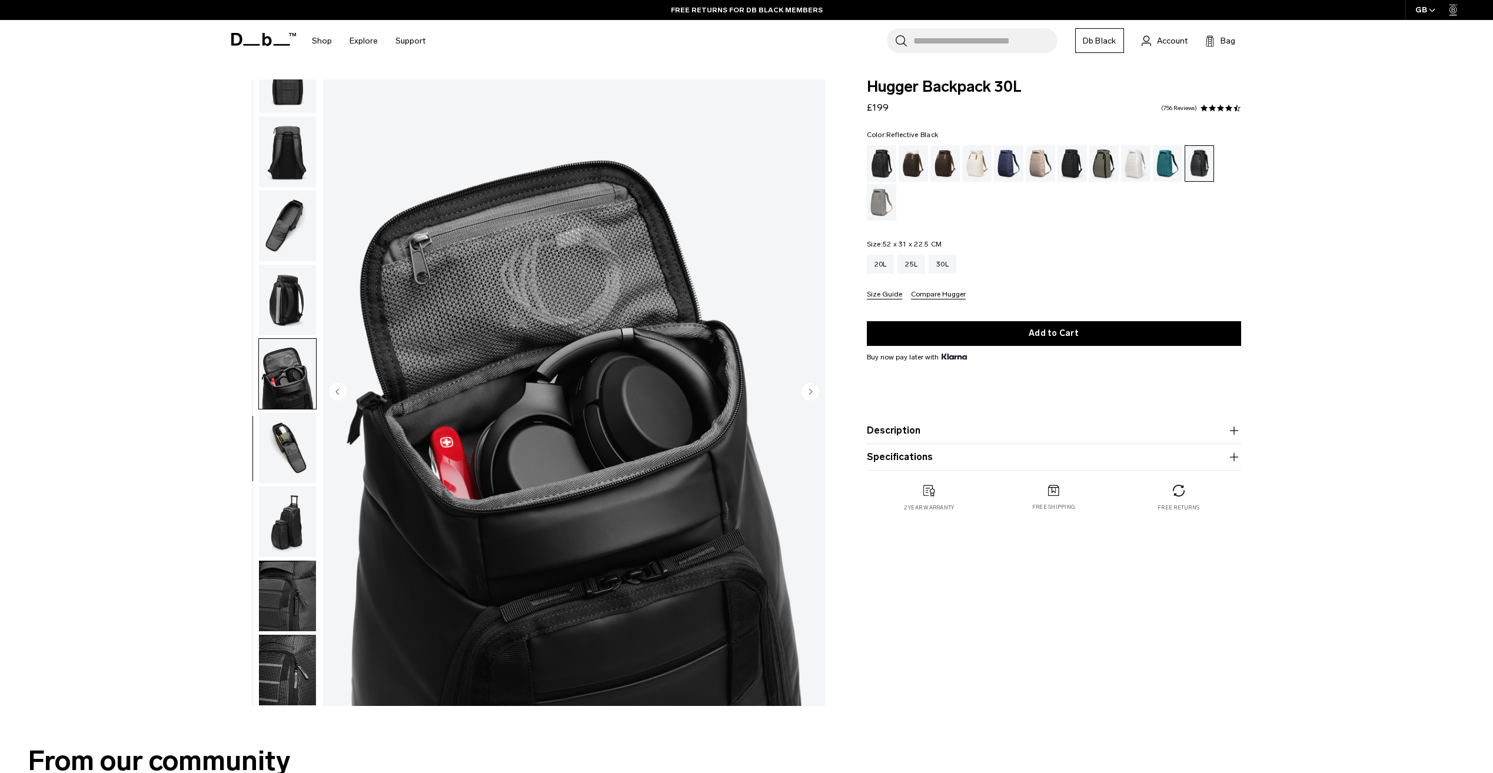
click at [290, 426] on img "button" at bounding box center [287, 448] width 57 height 71
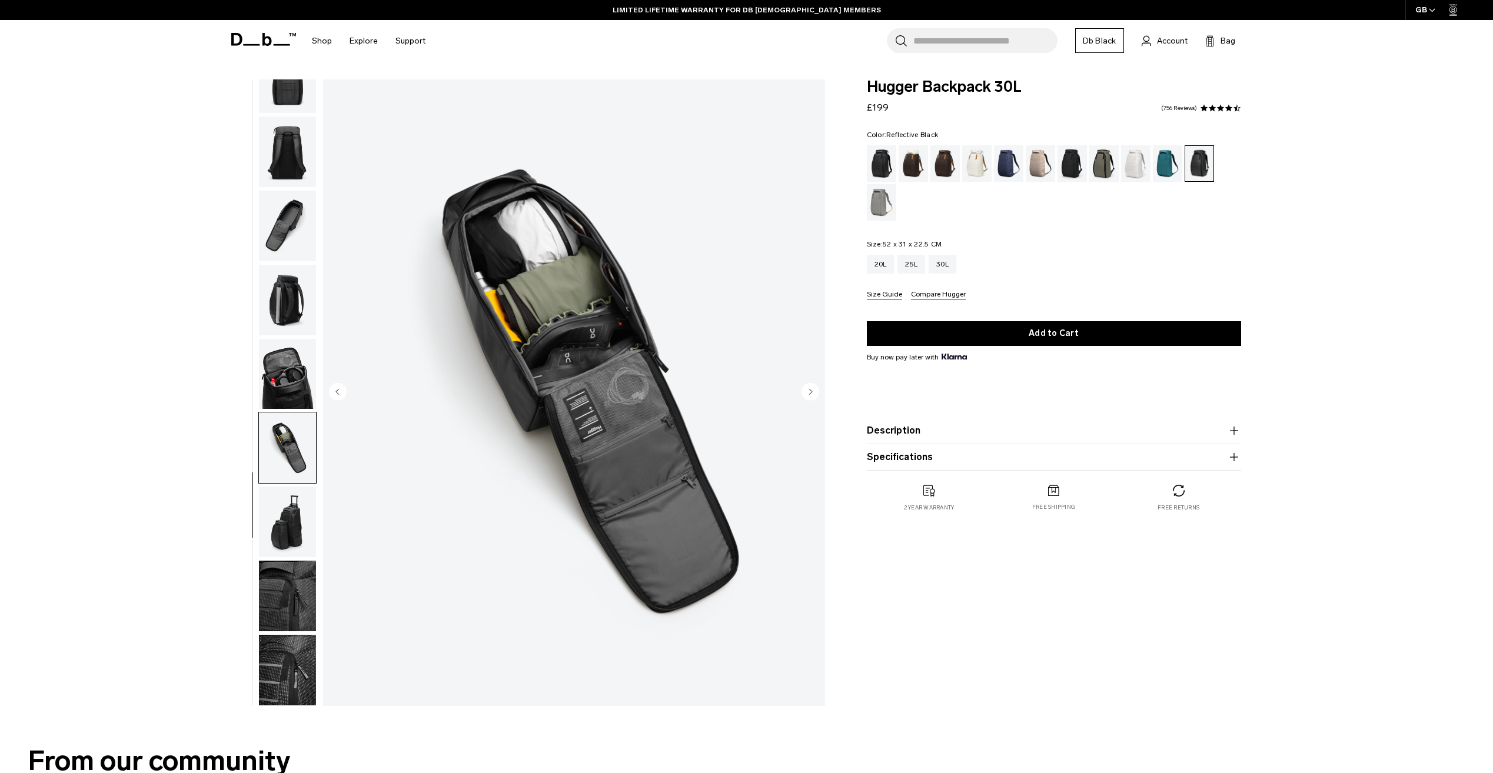
click at [281, 383] on img "button" at bounding box center [287, 374] width 57 height 71
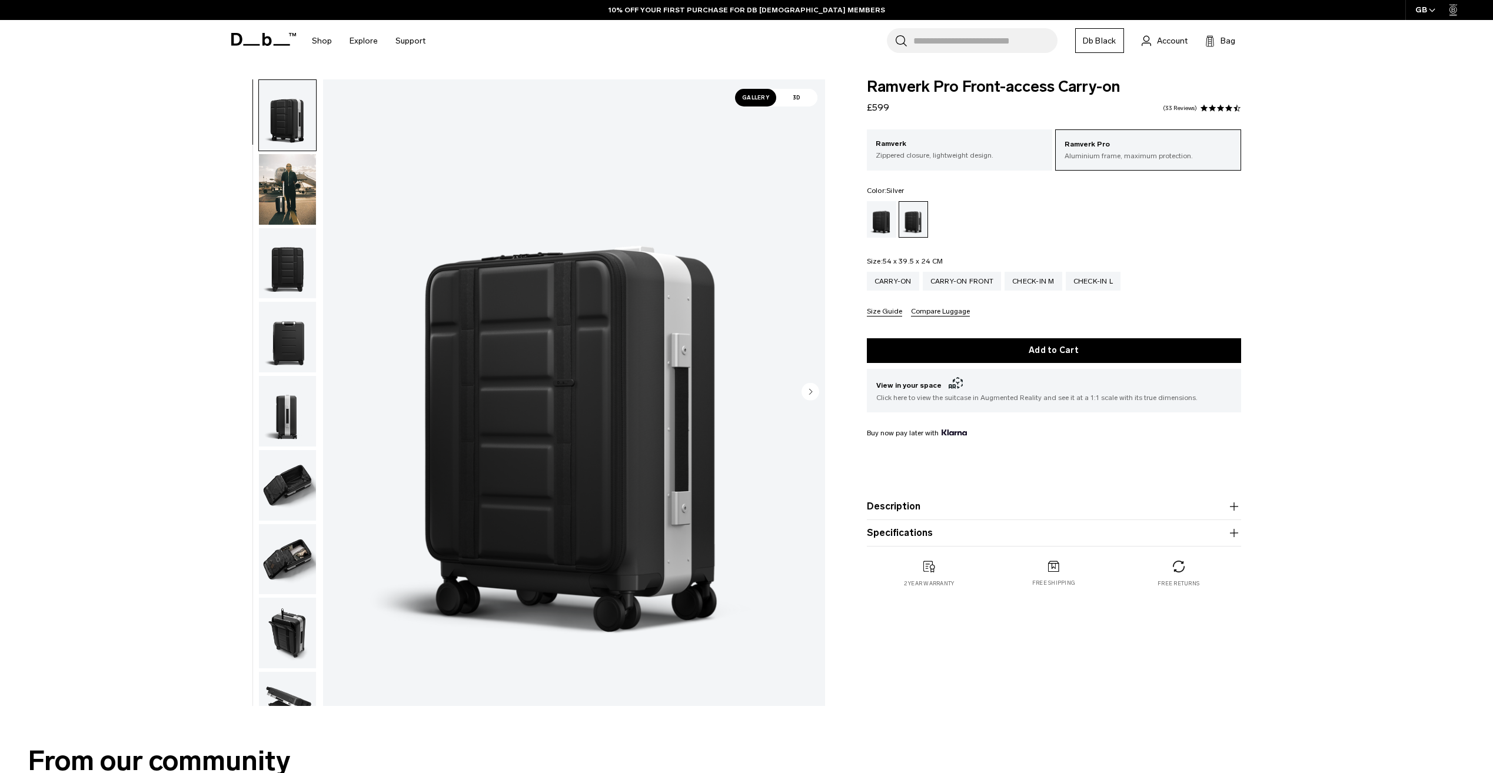
drag, startPoint x: 962, startPoint y: 262, endPoint x: 950, endPoint y: 255, distance: 13.7
click at [951, 255] on div "Ramverk Pro Aluminium frame, maximum protection. Ramverk Zippered closure, ligh…" at bounding box center [1054, 222] width 374 height 187
click at [277, 481] on img "button" at bounding box center [287, 485] width 57 height 71
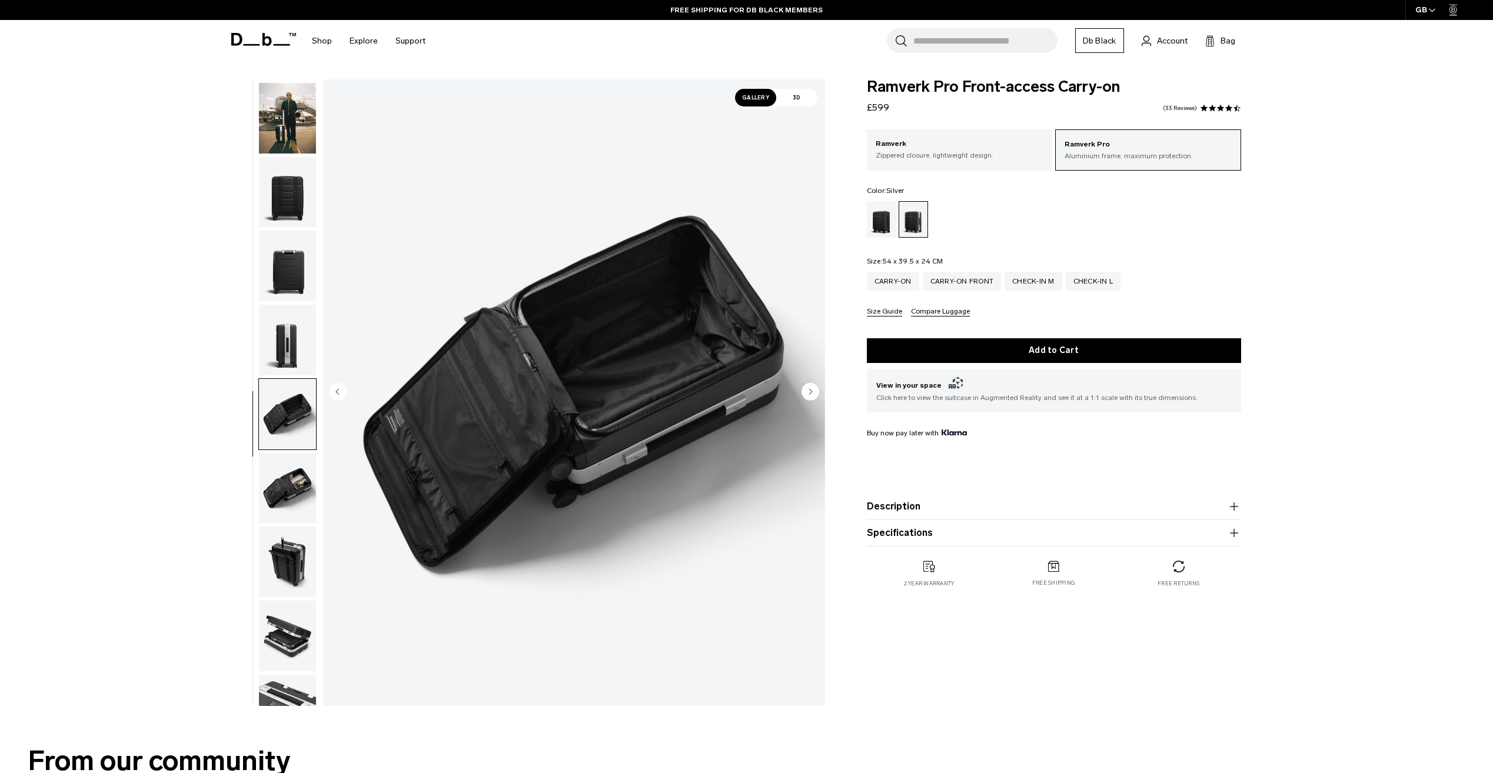
scroll to position [111, 0]
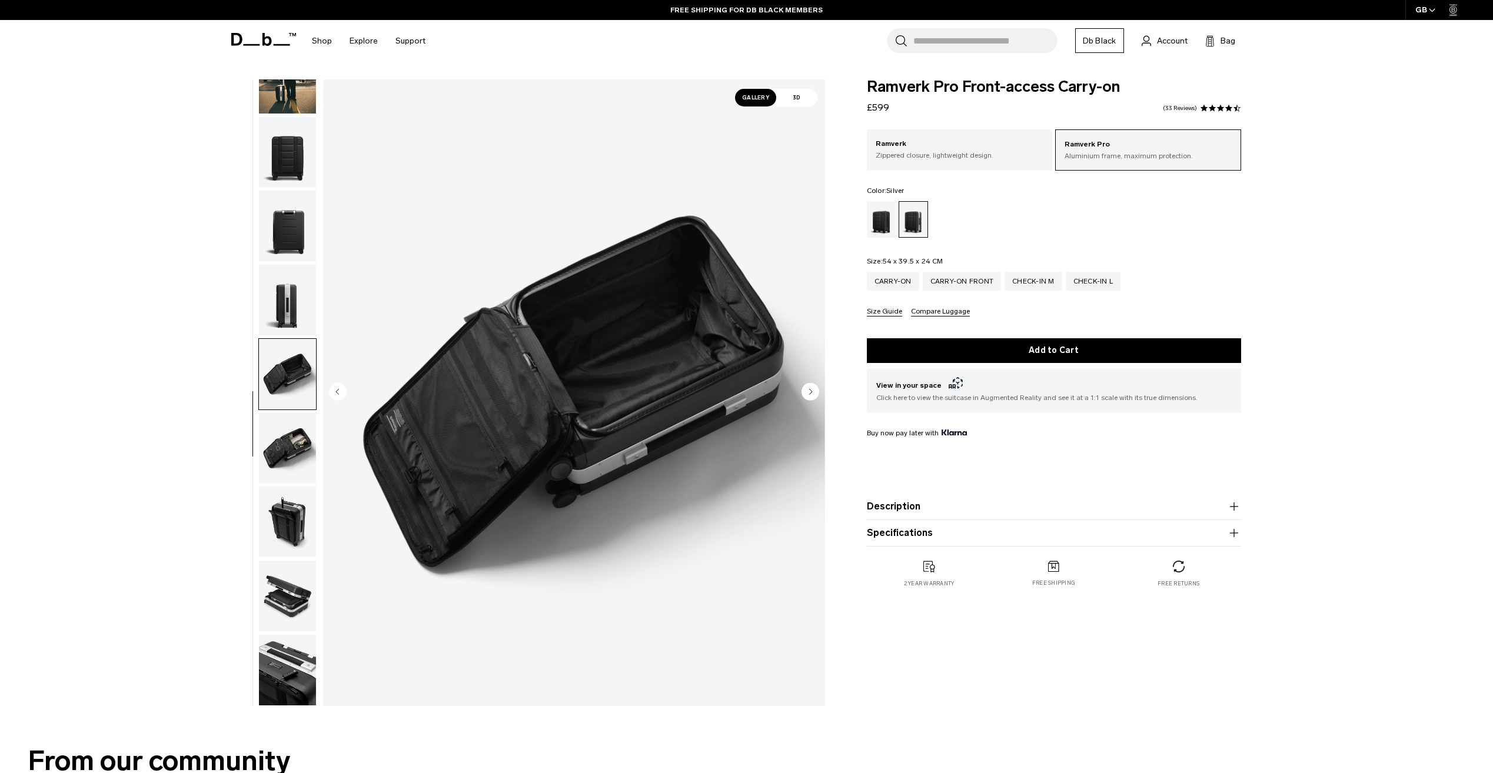
click at [300, 507] on img "button" at bounding box center [287, 522] width 57 height 71
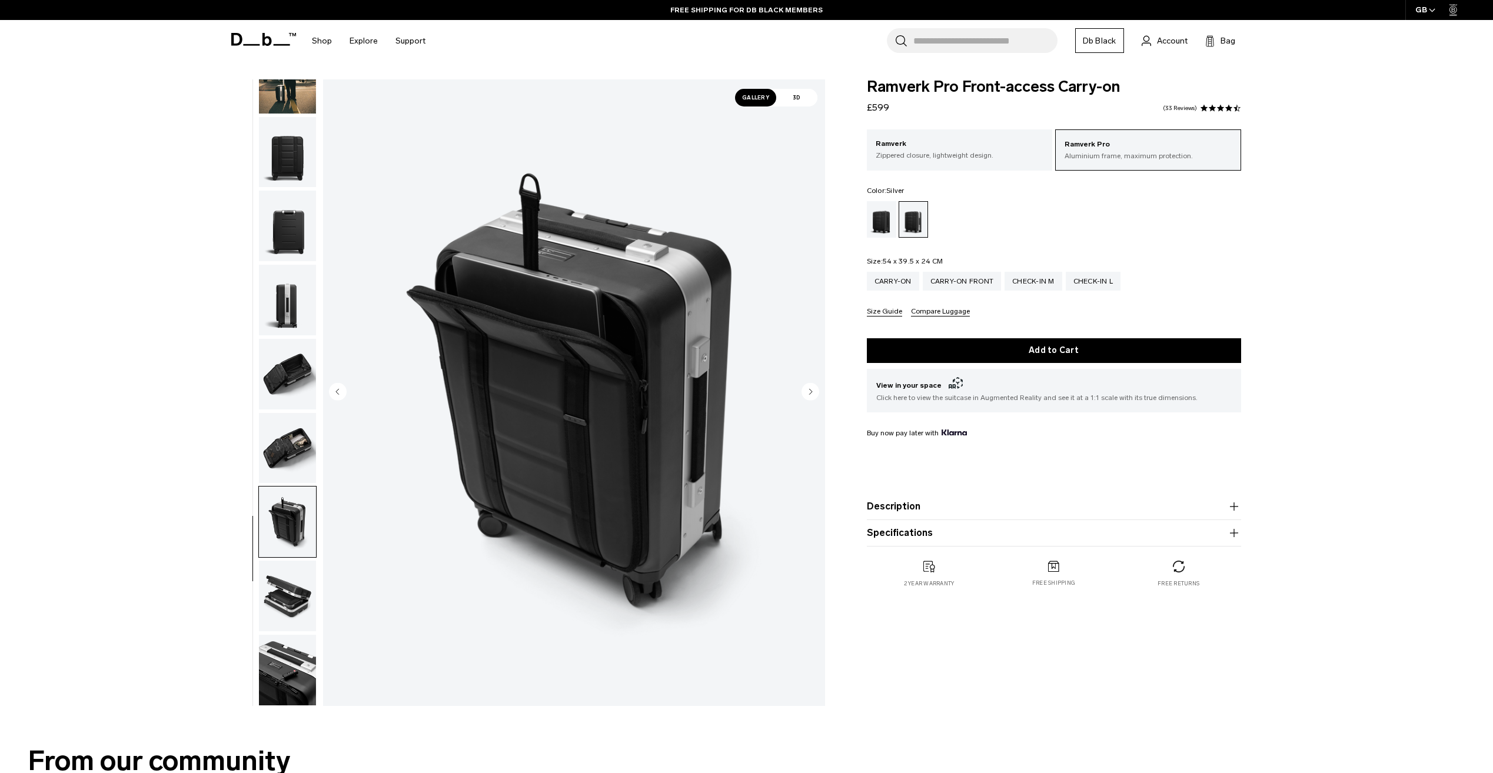
click at [298, 448] on img "button" at bounding box center [287, 448] width 57 height 71
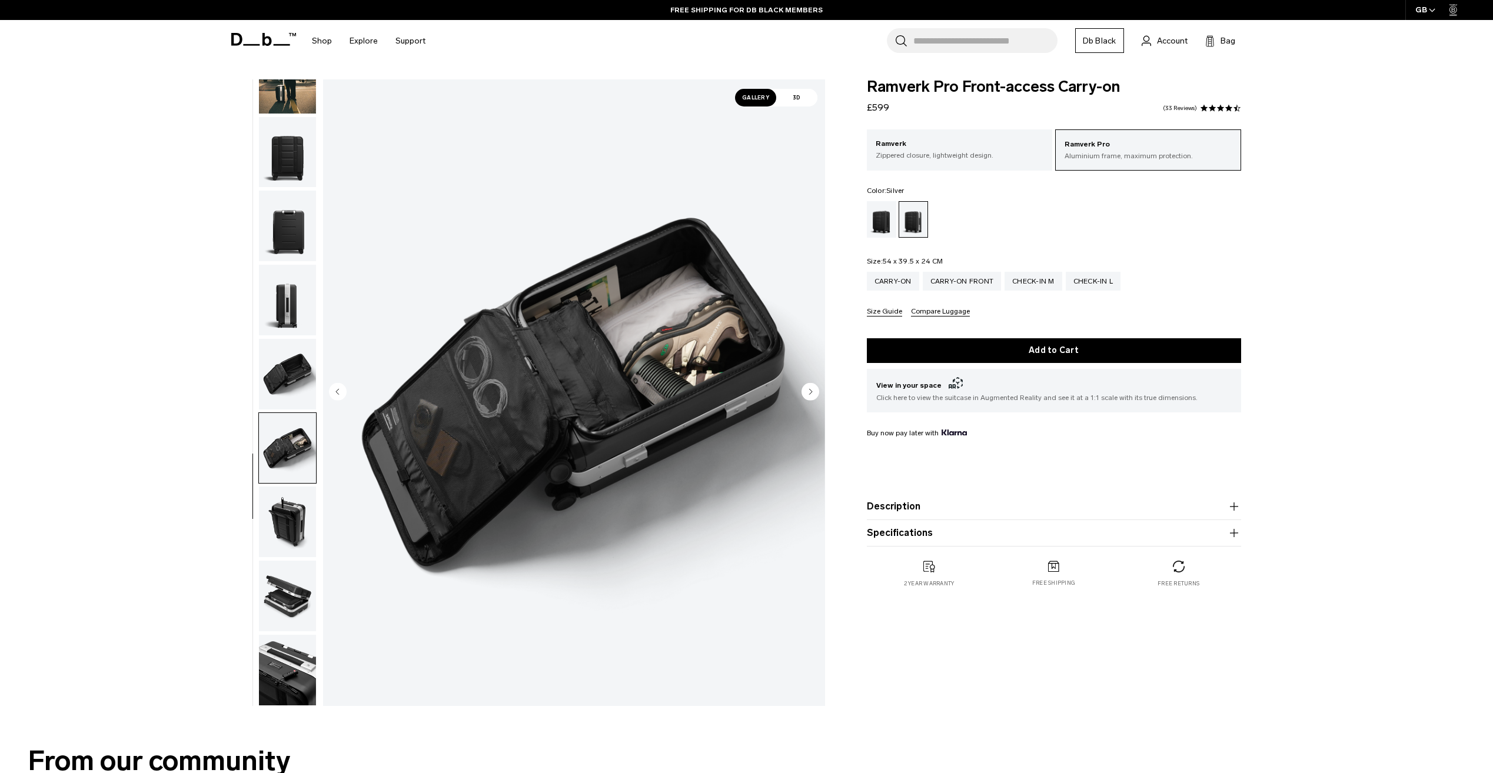
click at [285, 496] on img "button" at bounding box center [287, 522] width 57 height 71
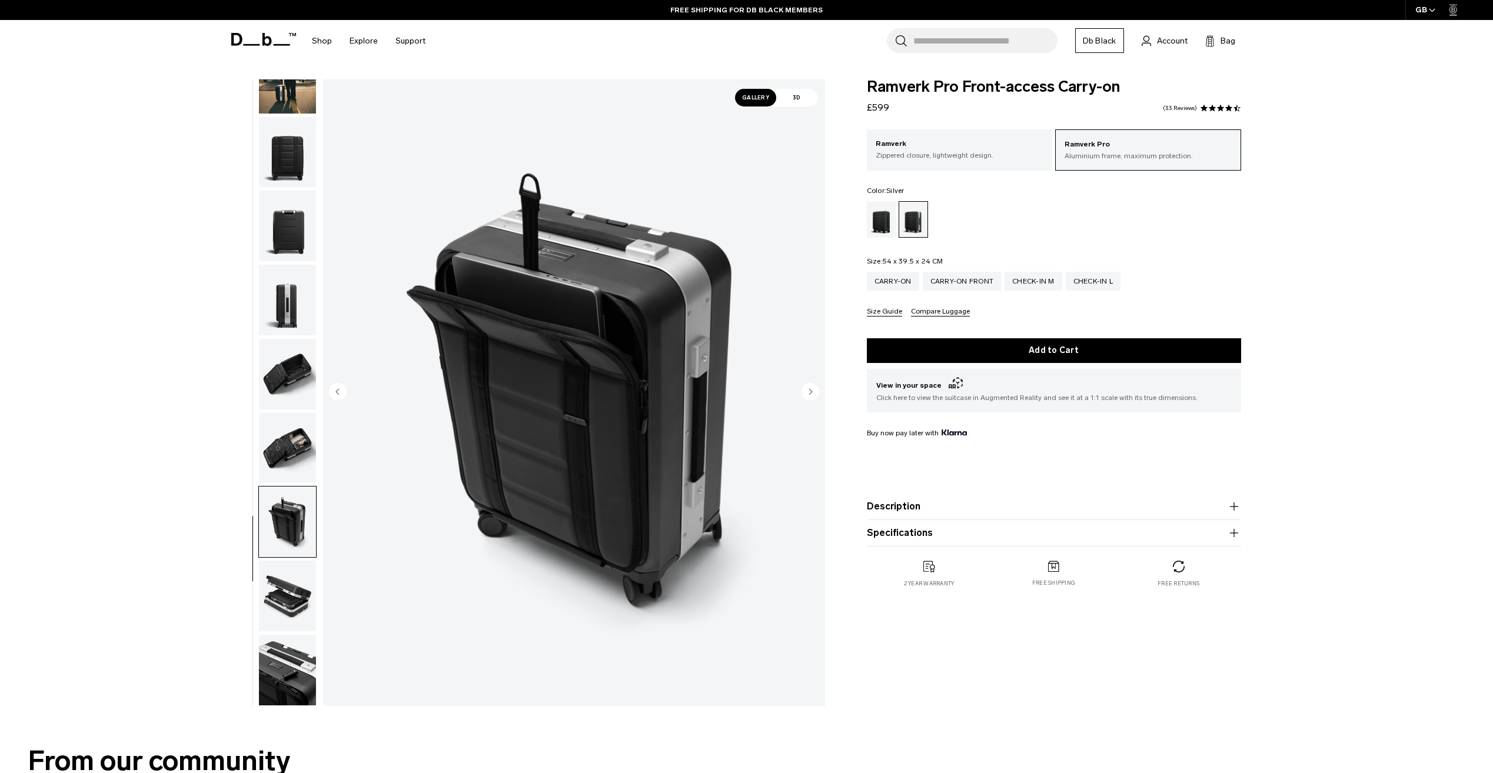
click at [272, 553] on img "button" at bounding box center [287, 522] width 57 height 71
click at [272, 565] on img "button" at bounding box center [287, 596] width 57 height 71
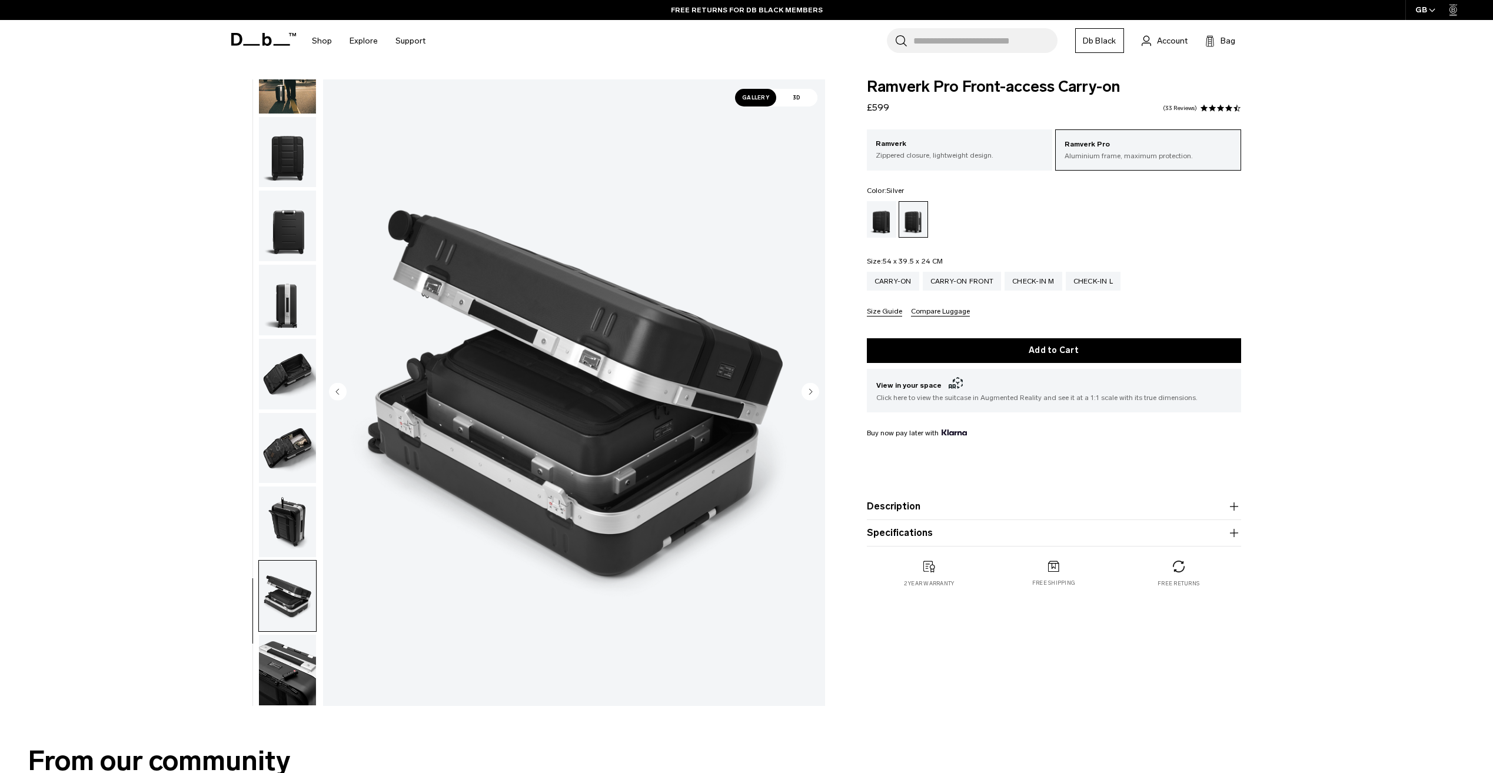
click at [291, 660] on img "button" at bounding box center [287, 670] width 57 height 71
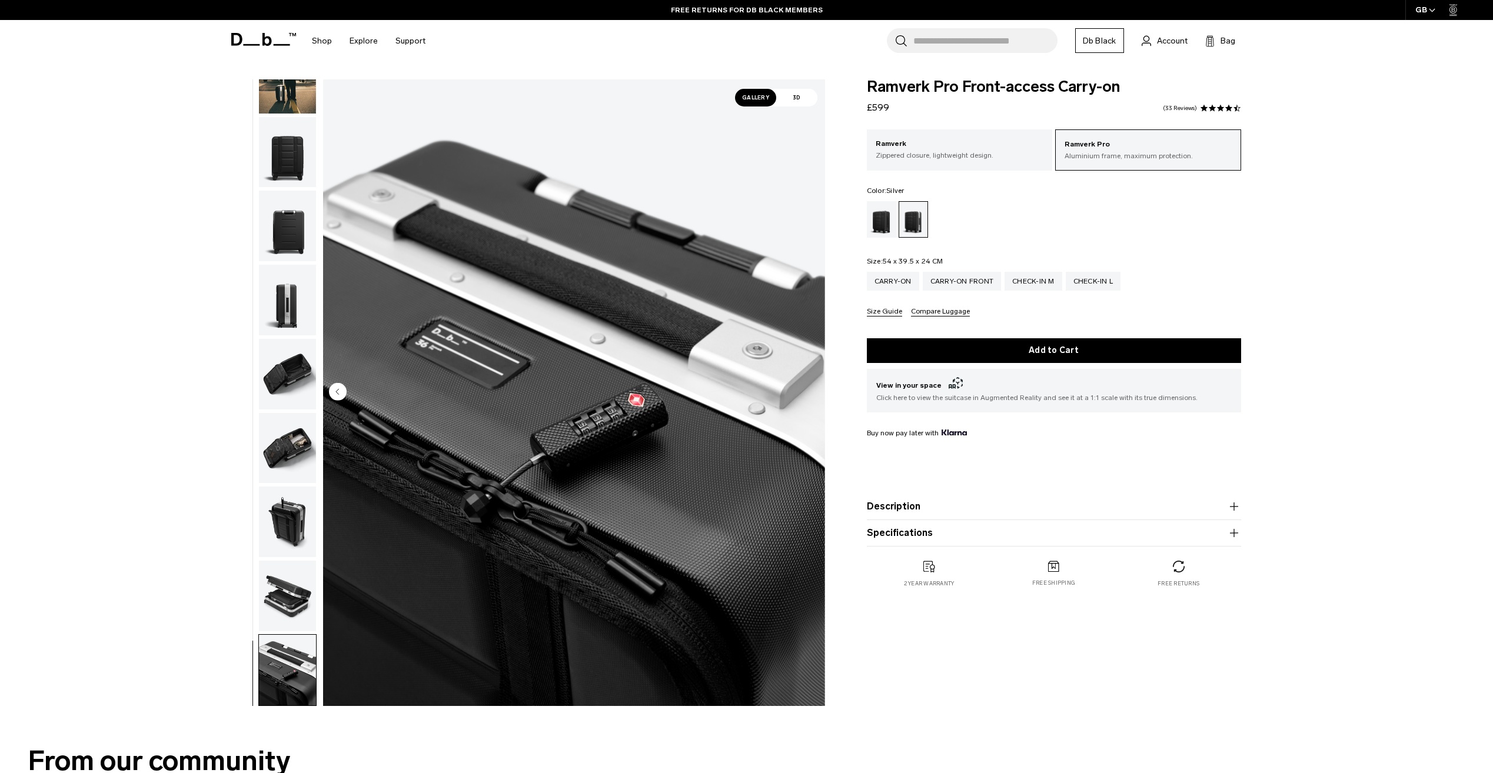
click at [304, 531] on img "button" at bounding box center [287, 522] width 57 height 71
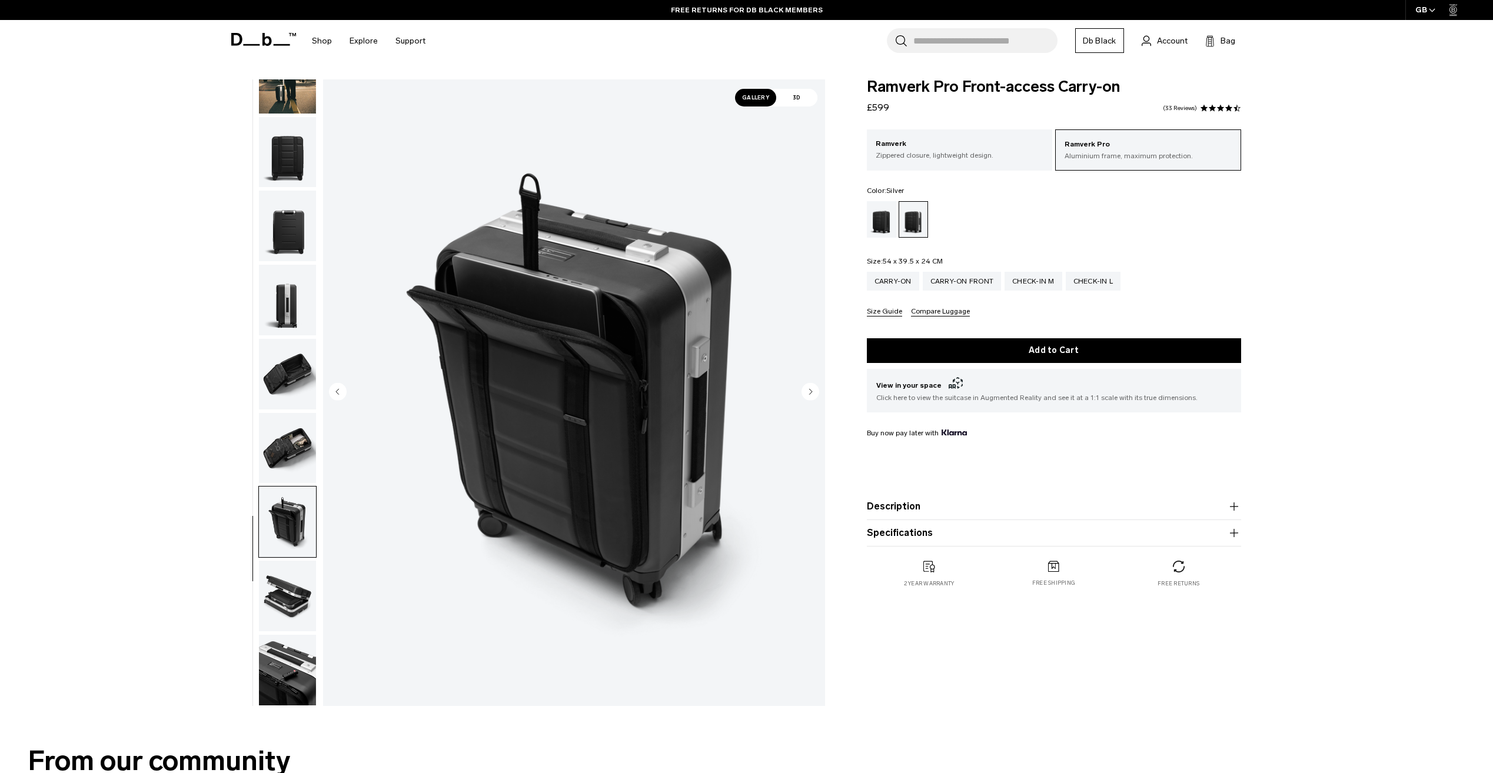
click at [286, 604] on img "button" at bounding box center [287, 596] width 57 height 71
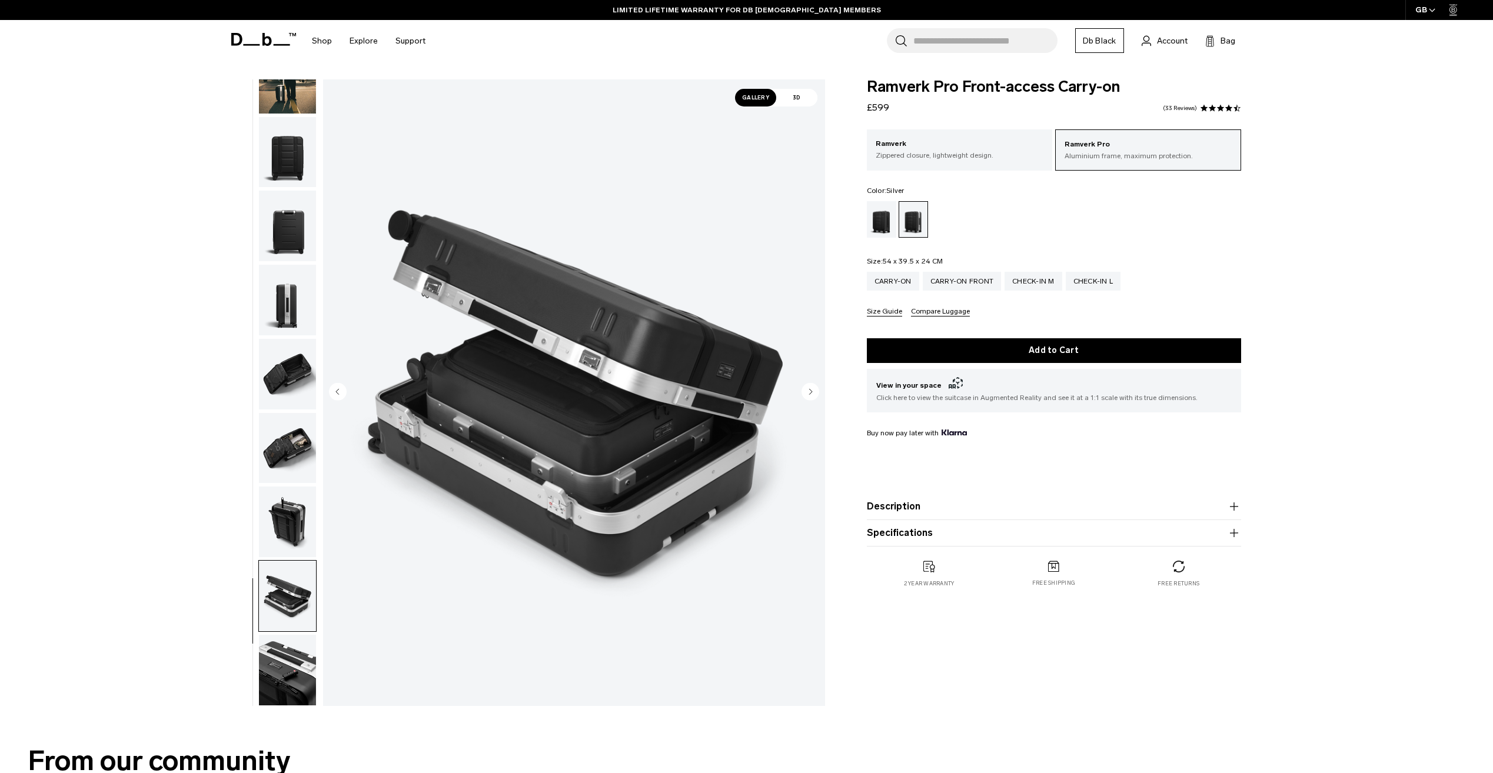
click at [290, 477] on img "button" at bounding box center [287, 448] width 57 height 71
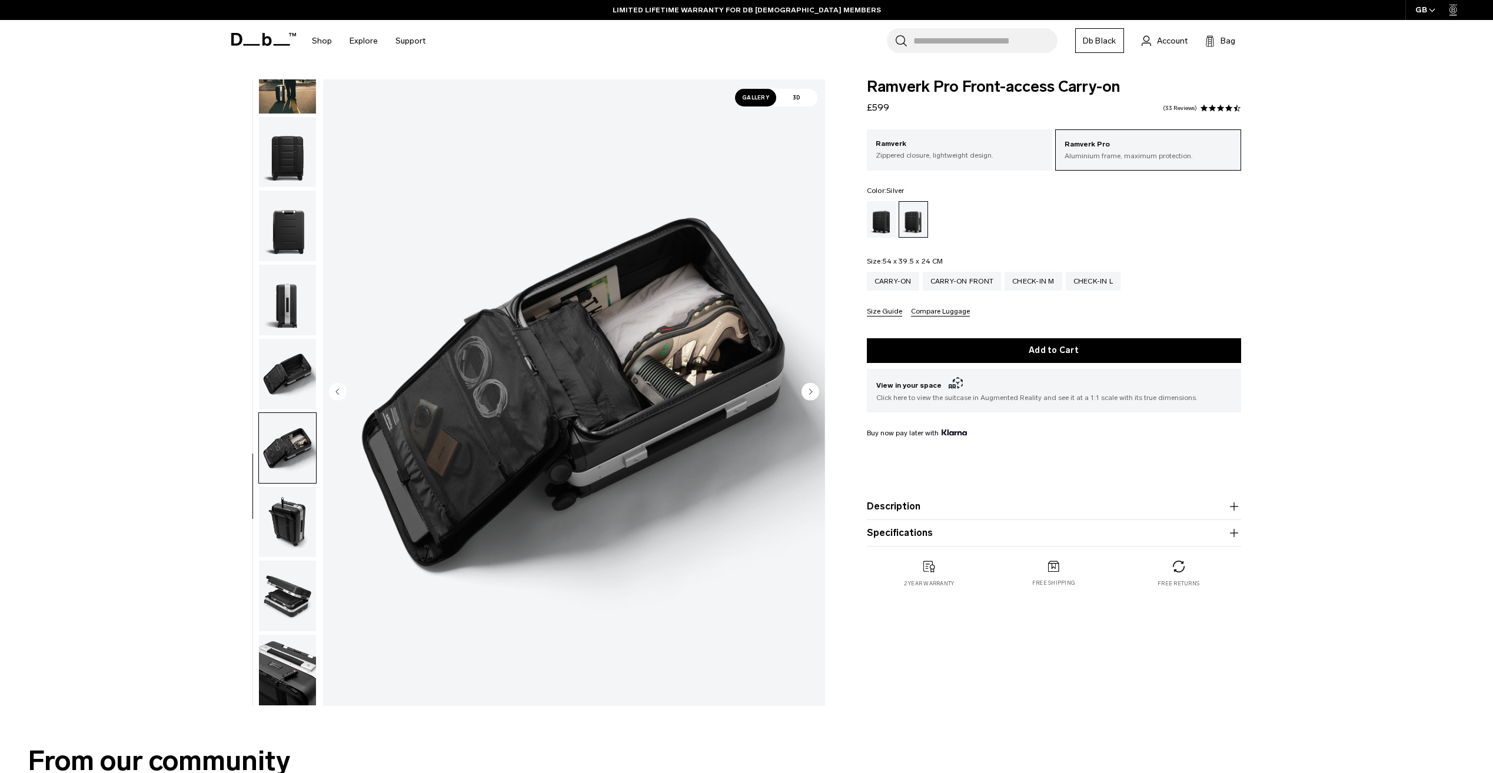
click at [298, 351] on img "button" at bounding box center [287, 374] width 57 height 71
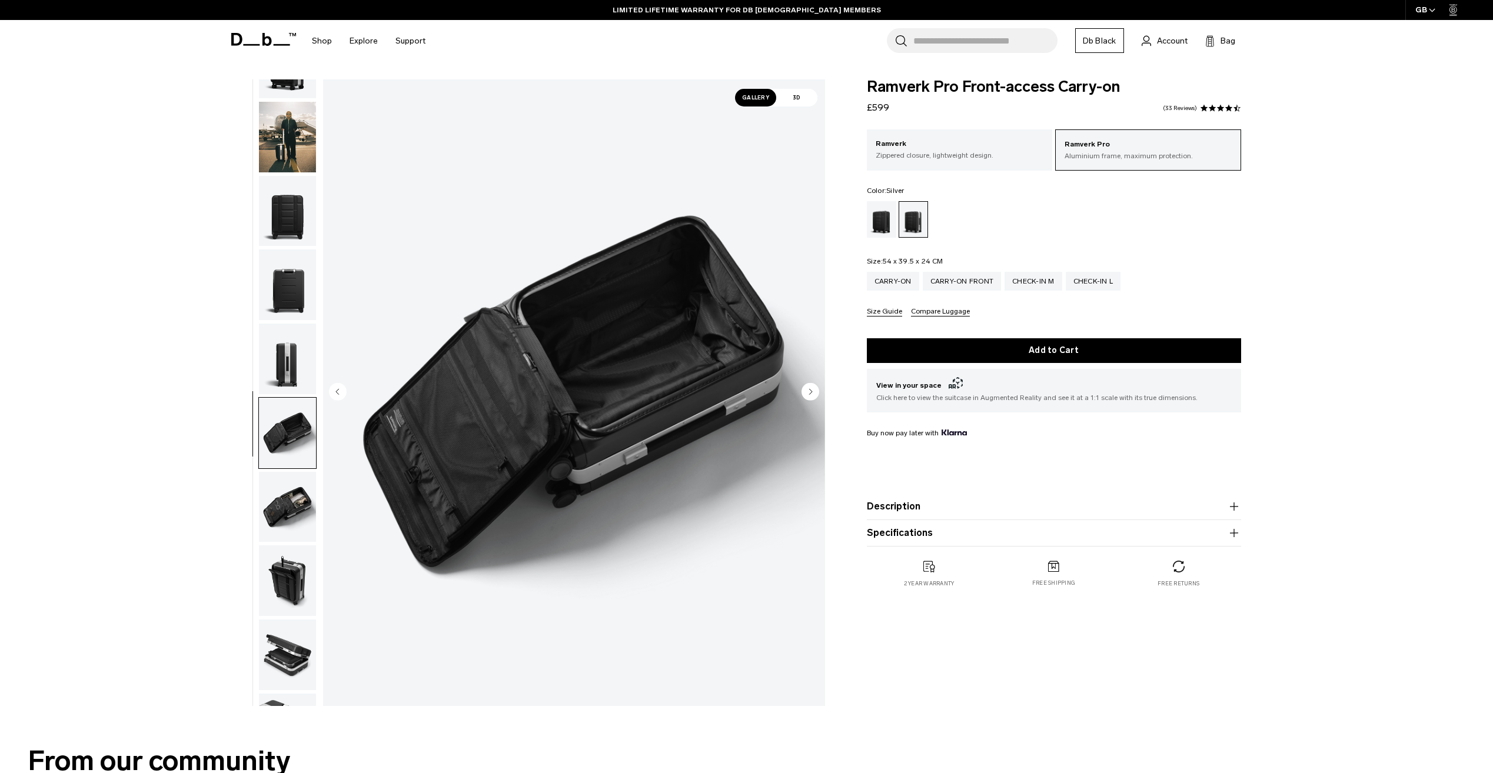
click at [281, 313] on img "button" at bounding box center [287, 285] width 57 height 71
